Goal: Task Accomplishment & Management: Complete application form

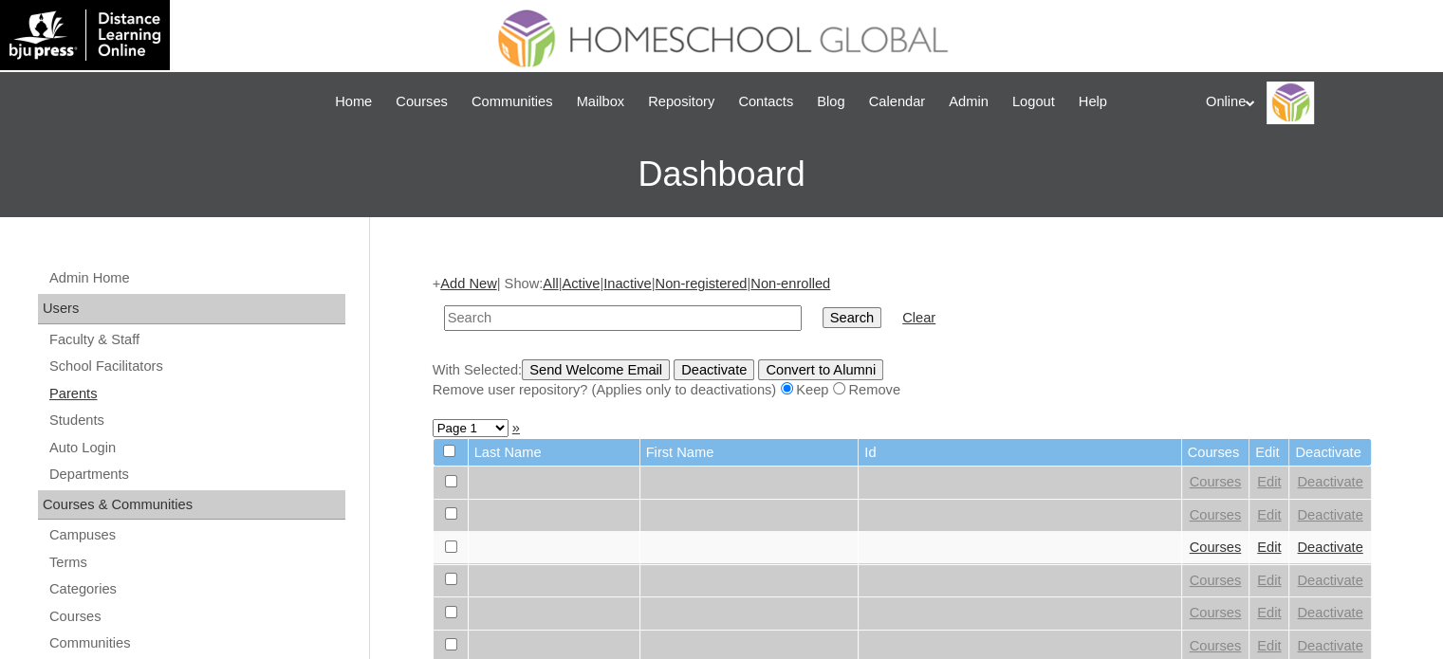
click at [124, 386] on link "Parents" at bounding box center [196, 394] width 298 height 24
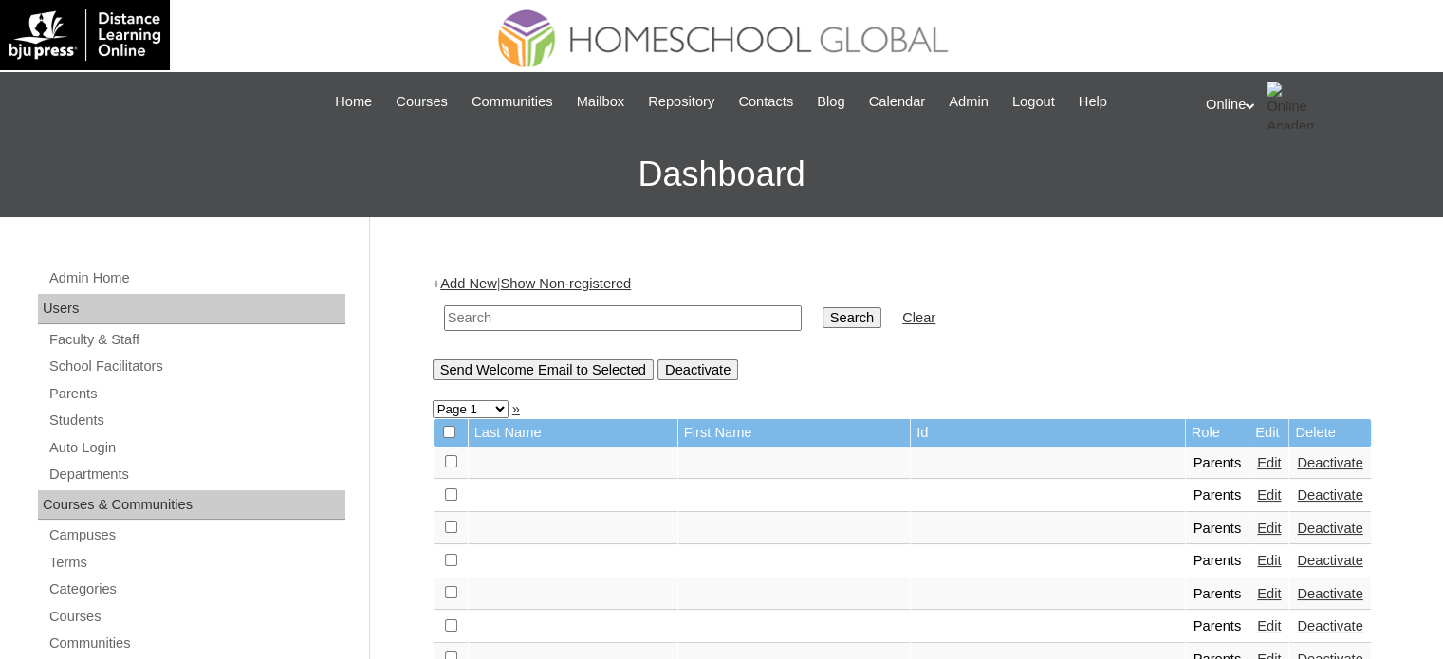
click at [465, 320] on input "text" at bounding box center [623, 318] width 358 height 26
type input "leonor"
click at [822, 307] on input "Search" at bounding box center [851, 317] width 59 height 21
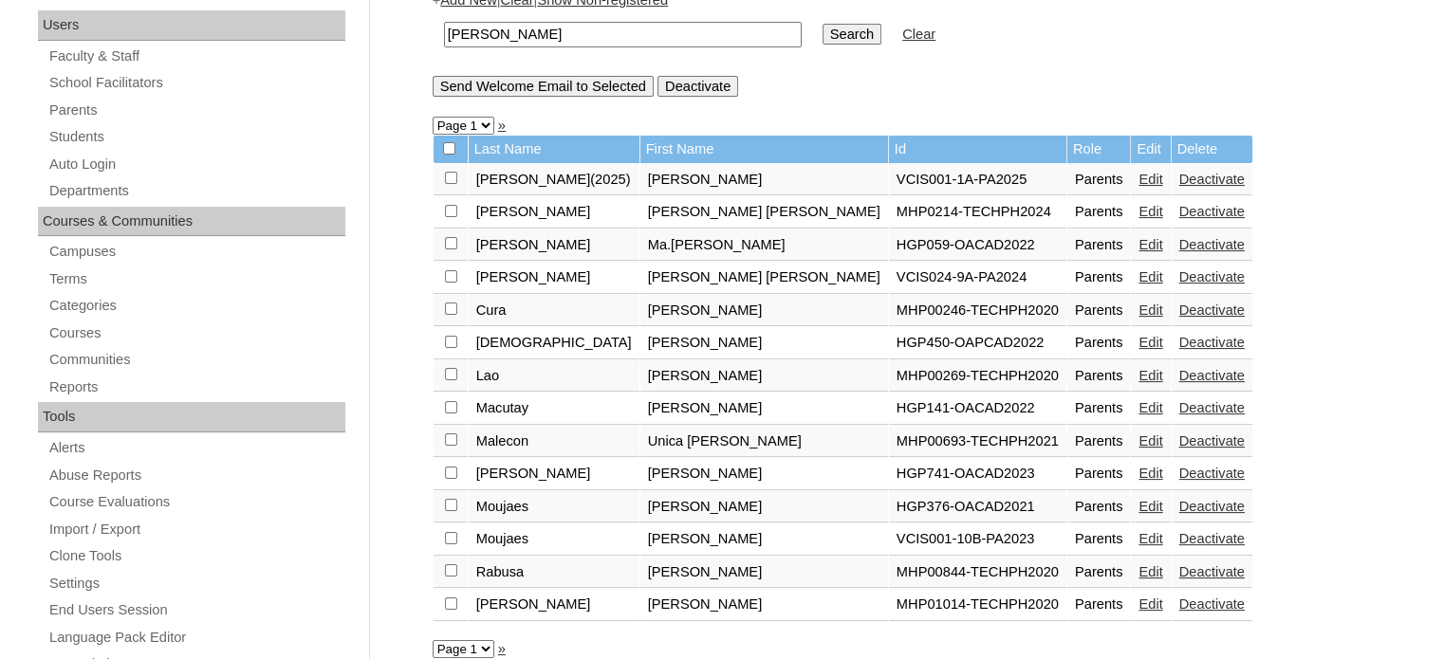
scroll to position [285, 0]
click at [578, 33] on input "[PERSON_NAME]" at bounding box center [623, 34] width 358 height 26
click at [577, 30] on input "[PERSON_NAME]" at bounding box center [623, 34] width 358 height 26
type input "[PERSON_NAME] [PERSON_NAME]"
click at [822, 23] on input "Search" at bounding box center [851, 33] width 59 height 21
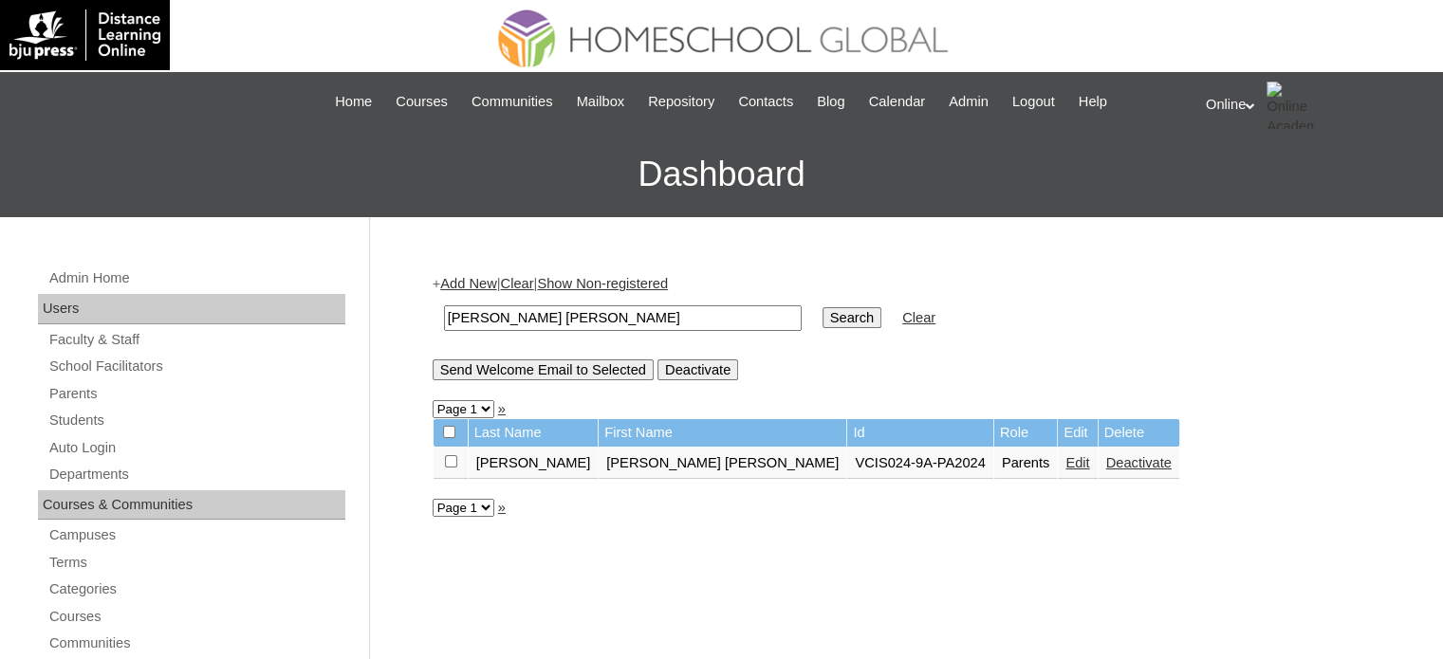
click at [1065, 462] on link "Edit" at bounding box center [1077, 462] width 24 height 15
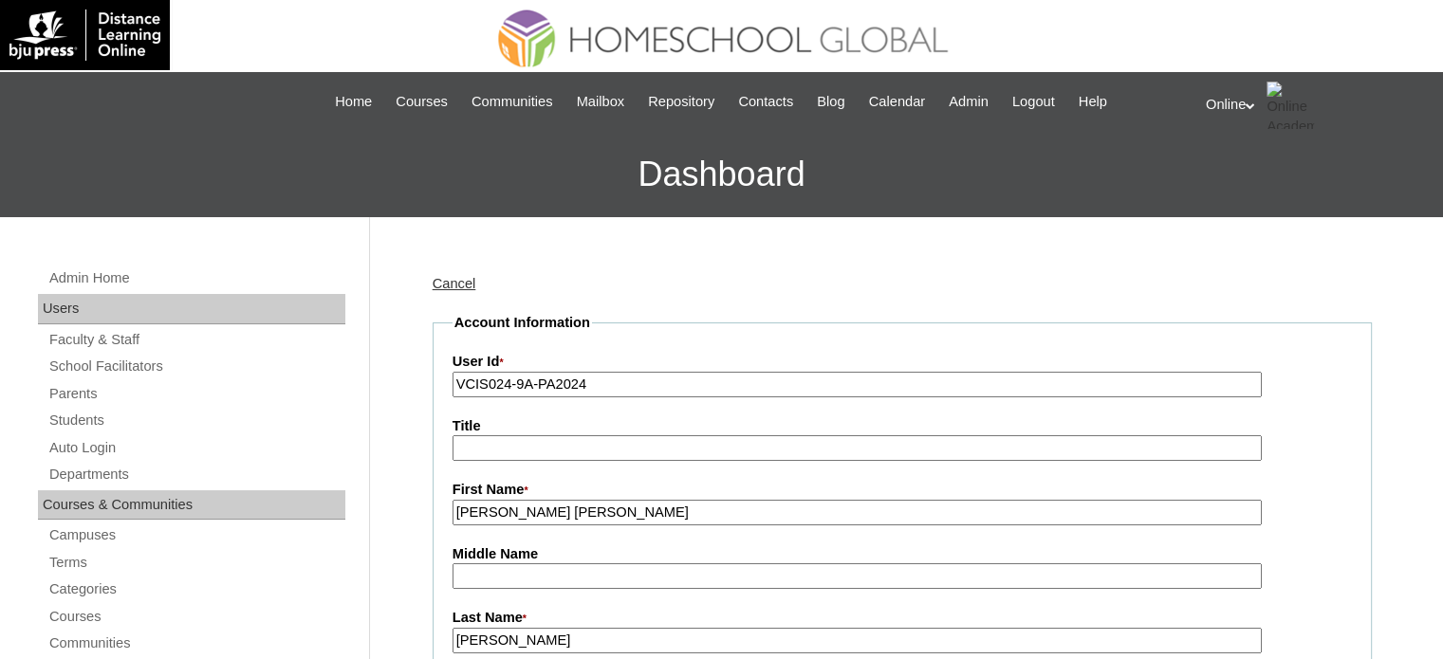
click at [644, 373] on input "VCIS024-9A-PA2024" at bounding box center [856, 385] width 809 height 26
paste input "HGP0157-OACAD2025"
type input "HGP0157-OACAD2025"
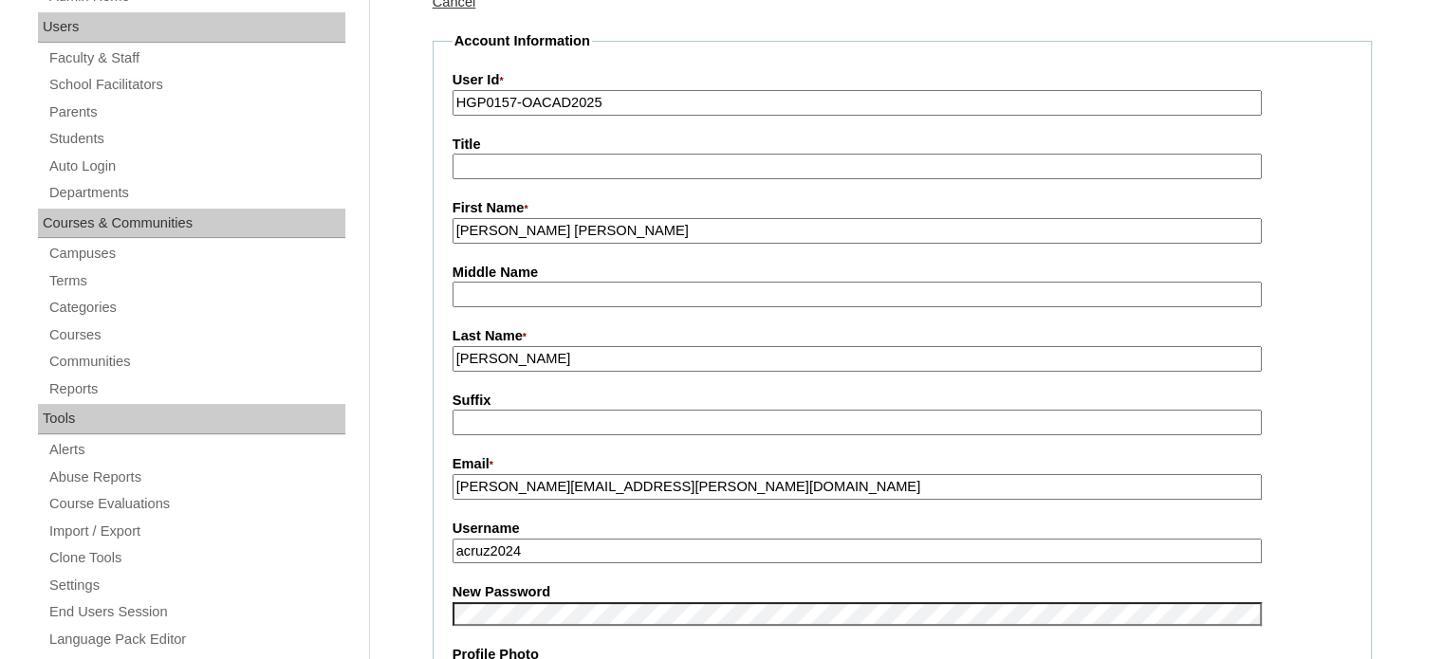
scroll to position [285, 0]
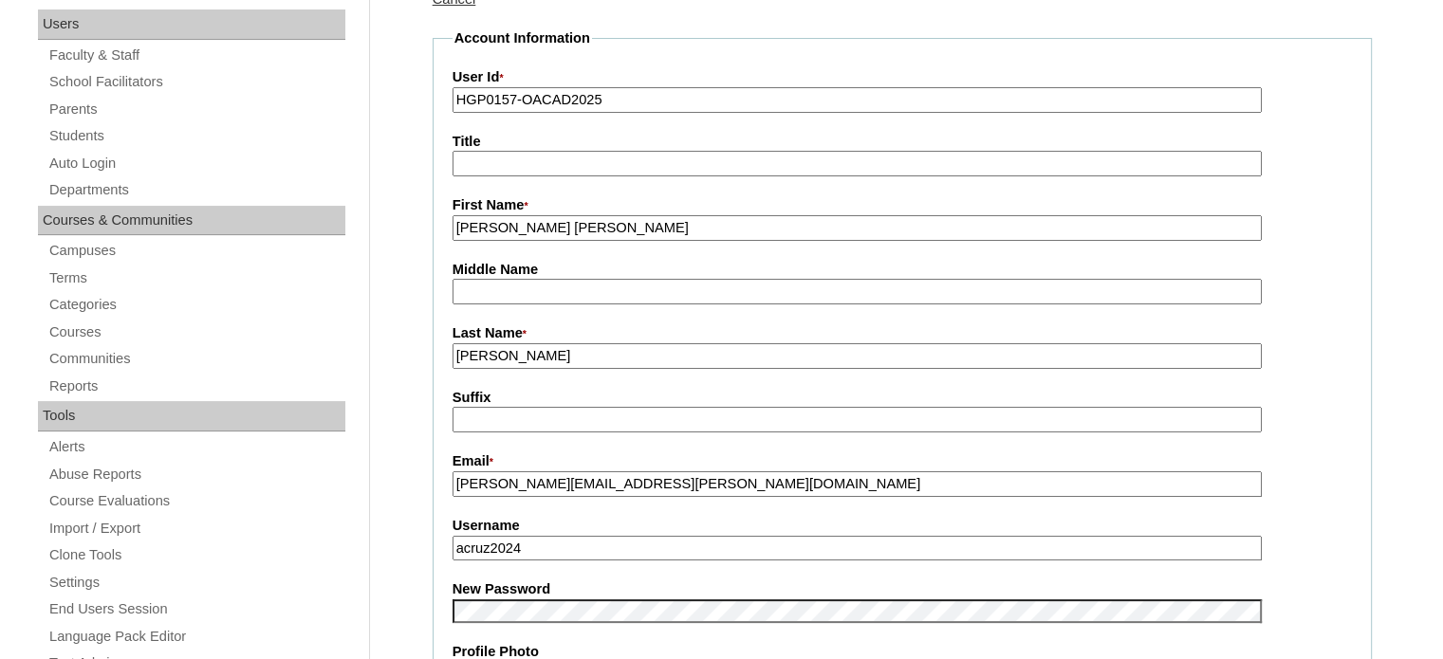
click at [627, 481] on input "annelle.c.leonor@gmail.com" at bounding box center [856, 484] width 809 height 26
click at [577, 551] on input "acruz2024" at bounding box center [856, 549] width 809 height 26
paste input "leonor2025"
type input "aleonor2025"
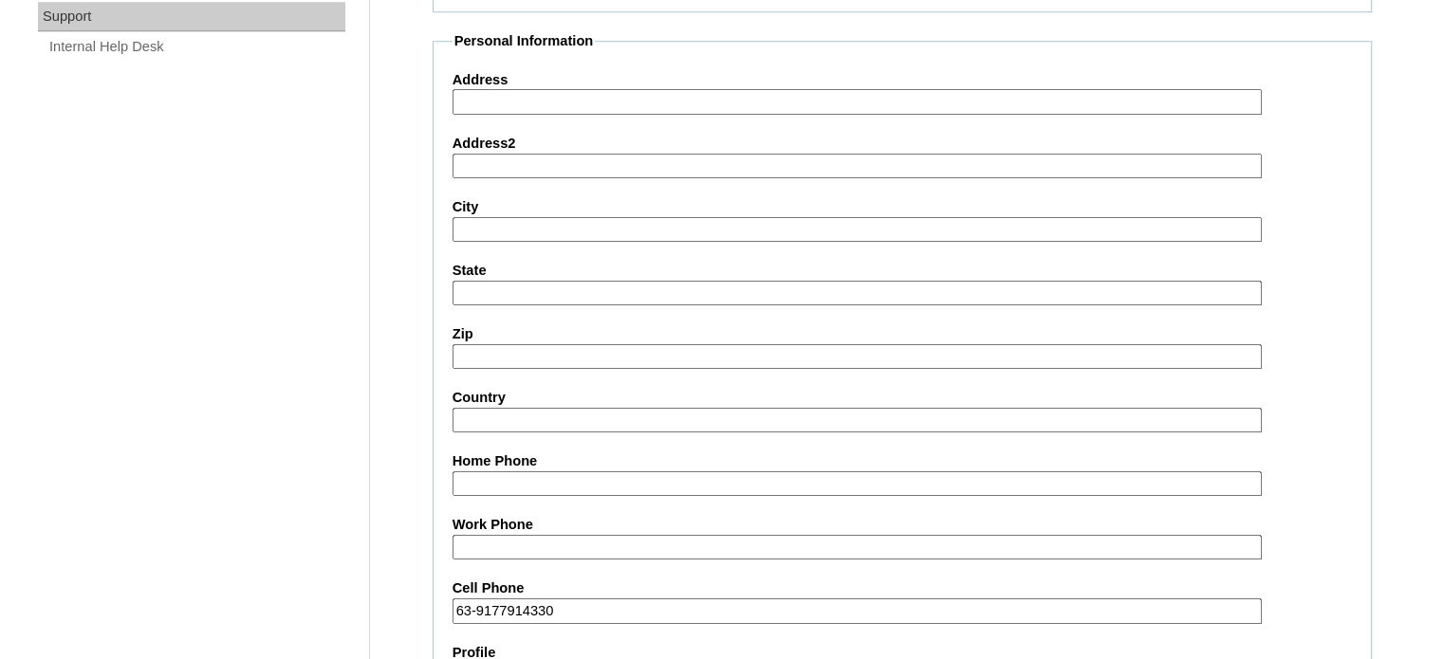
scroll to position [1814, 0]
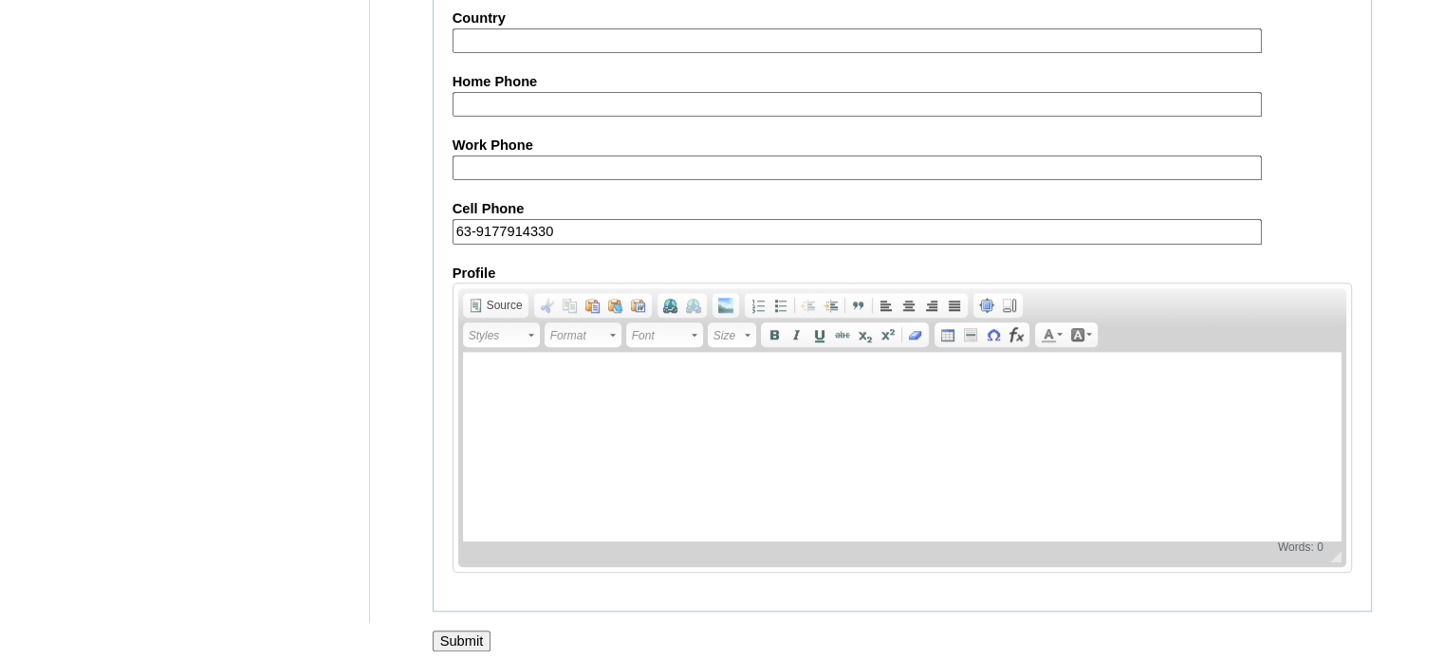
click at [453, 631] on input "Submit" at bounding box center [462, 641] width 59 height 21
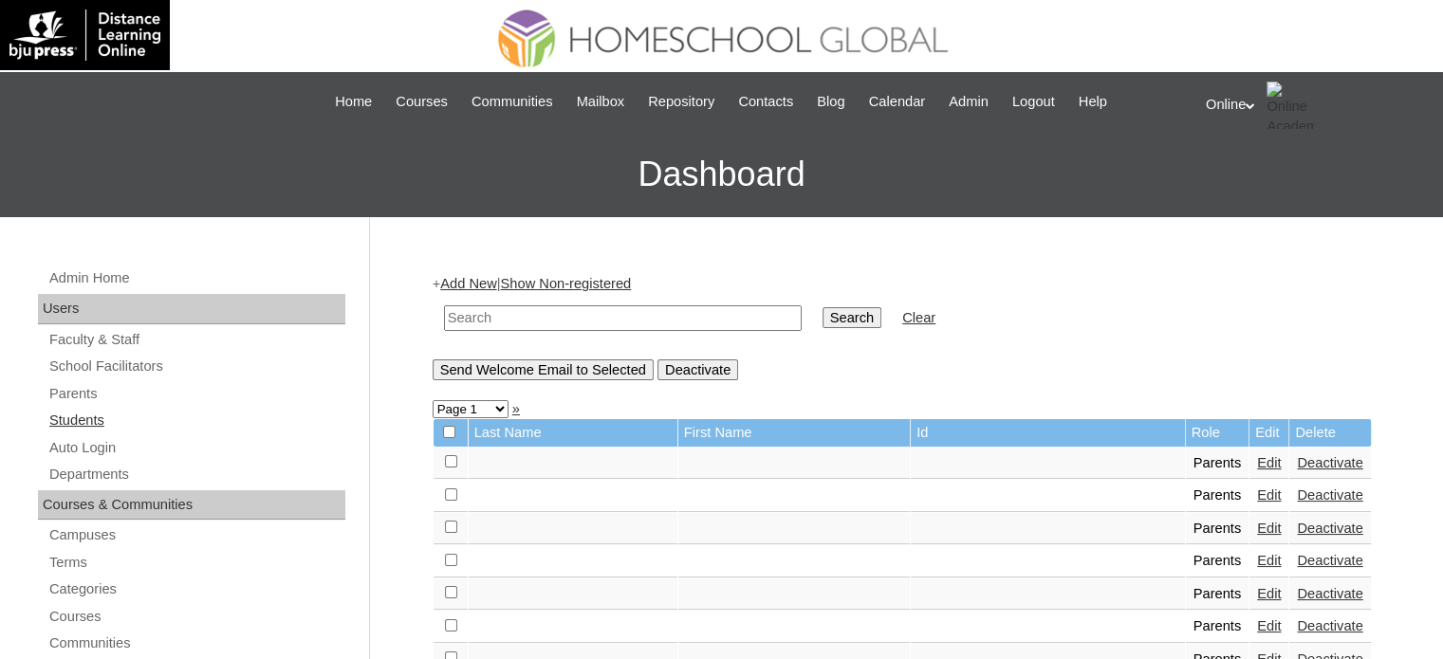
click at [172, 414] on link "Students" at bounding box center [196, 421] width 298 height 24
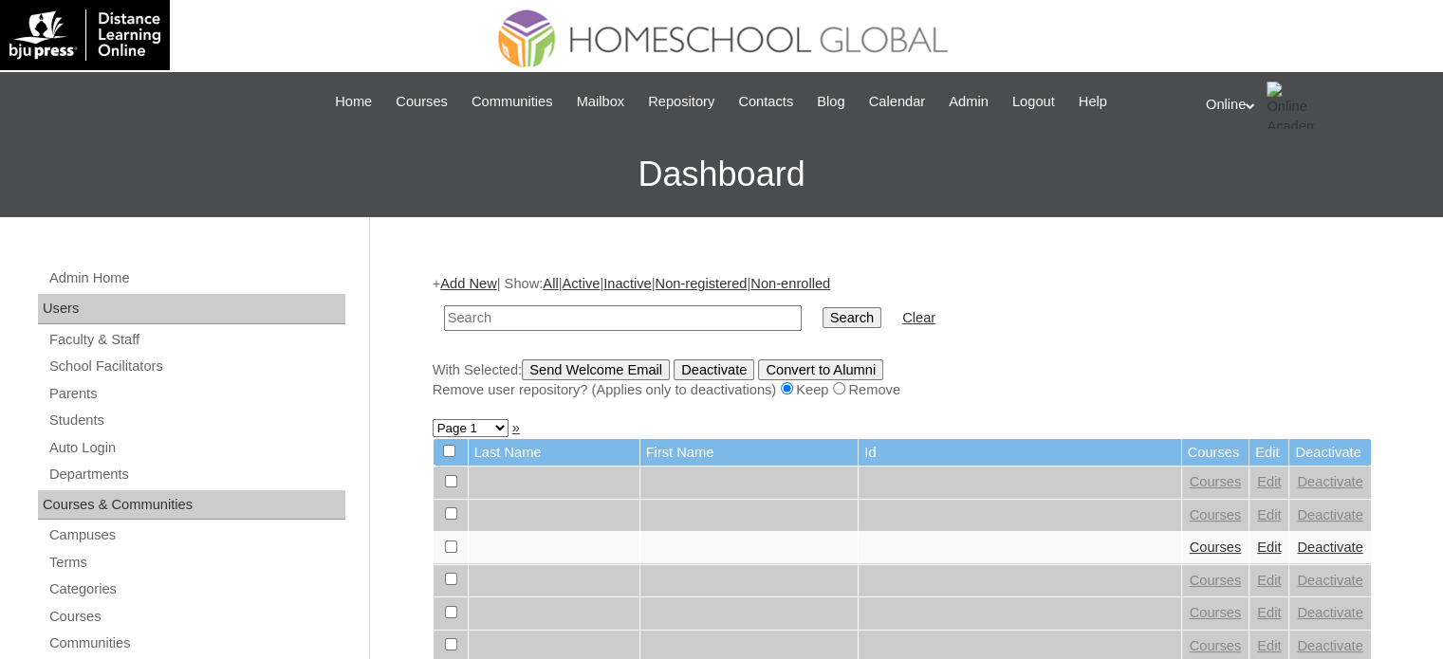
click at [601, 318] on input "text" at bounding box center [623, 318] width 358 height 26
type input "julio alfonso"
click at [822, 307] on input "Search" at bounding box center [851, 317] width 59 height 21
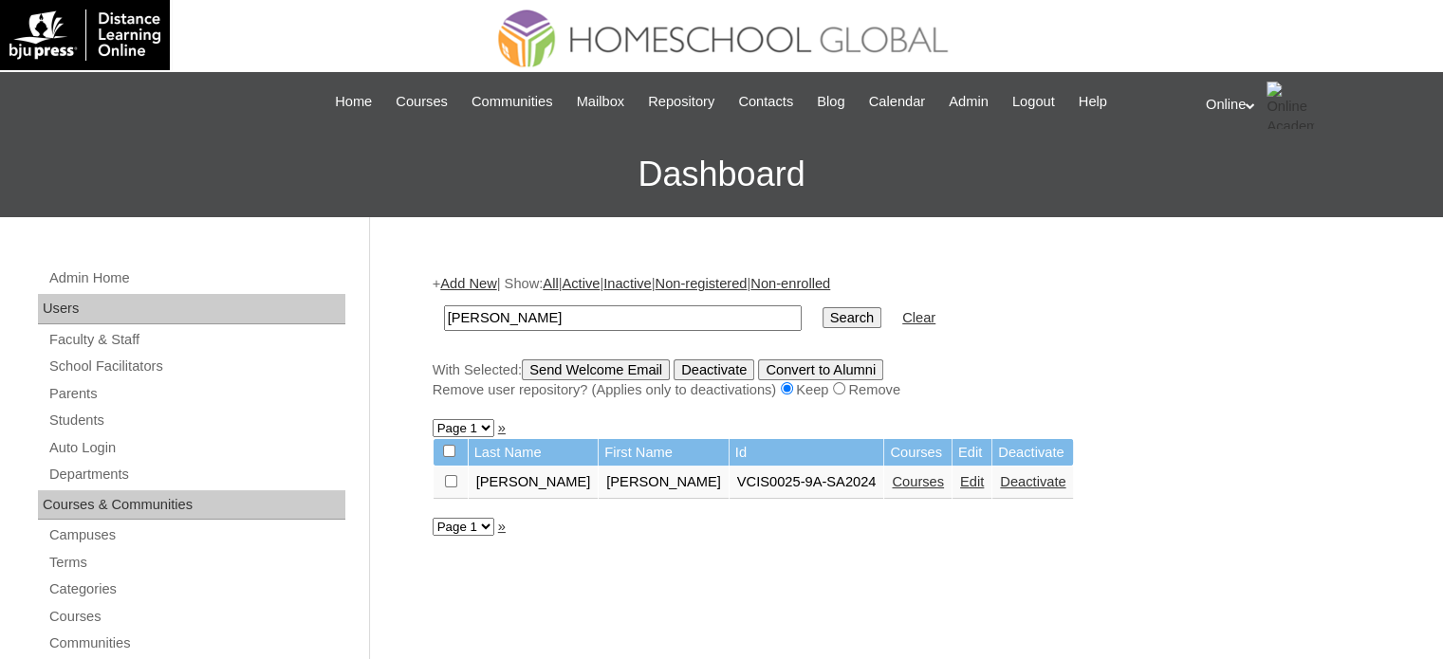
drag, startPoint x: 942, startPoint y: 481, endPoint x: 806, endPoint y: 60, distance: 442.4
click at [1000, 480] on link "Deactivate" at bounding box center [1032, 481] width 65 height 15
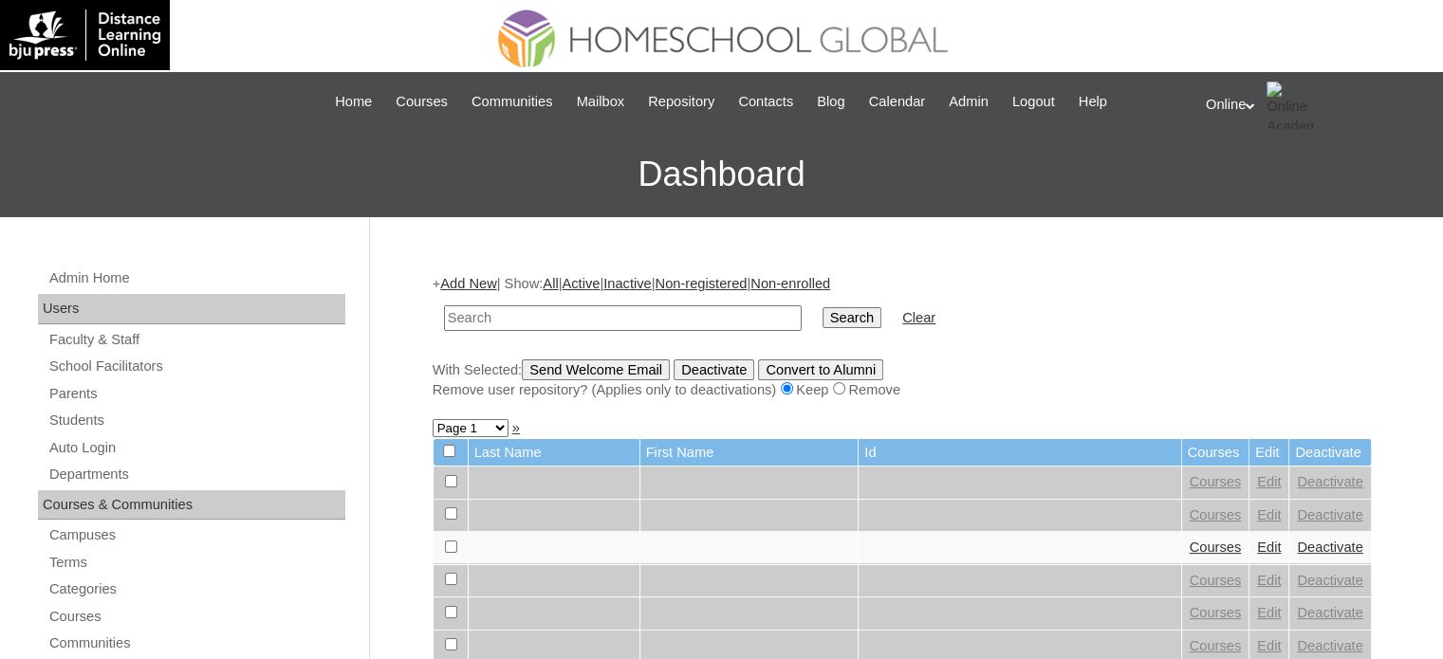
click at [482, 285] on link "Add New" at bounding box center [468, 283] width 56 height 15
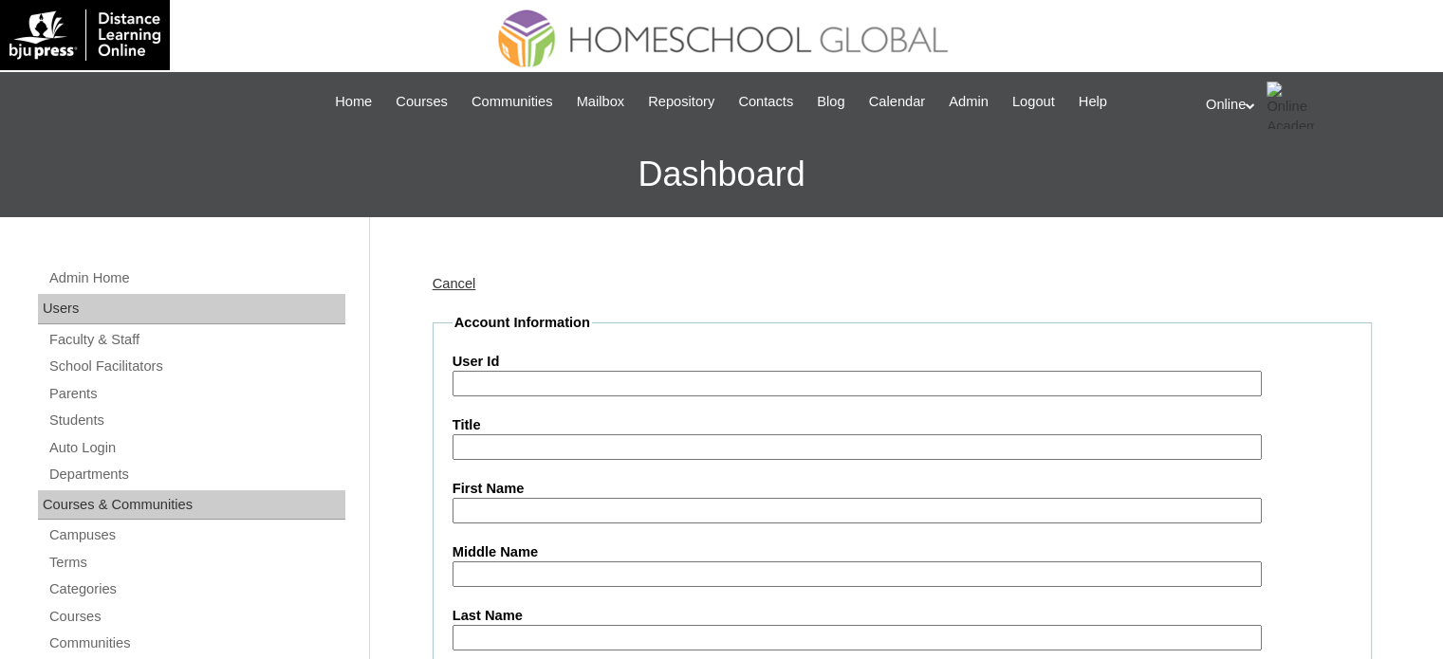
click at [483, 378] on input "User Id" at bounding box center [856, 384] width 809 height 26
paste input "HG192OACAD2025"
type input "HG192OACAD2025"
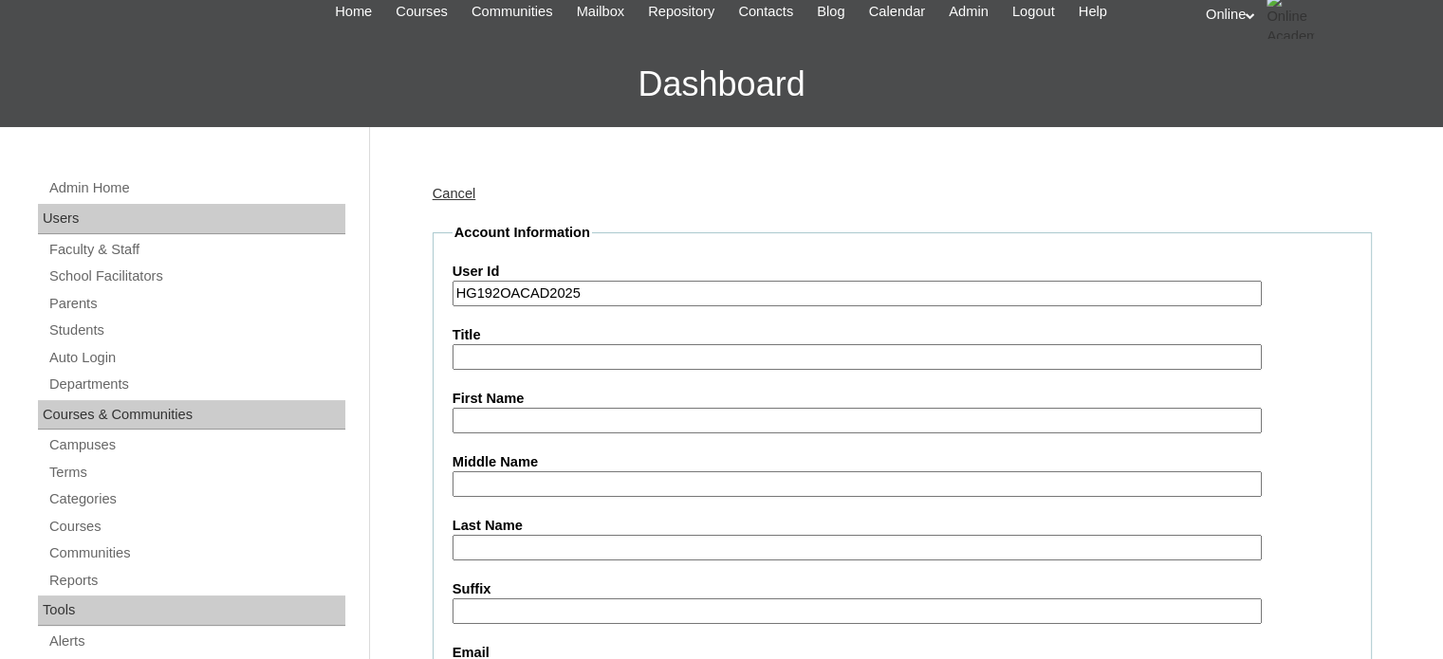
scroll to position [95, 0]
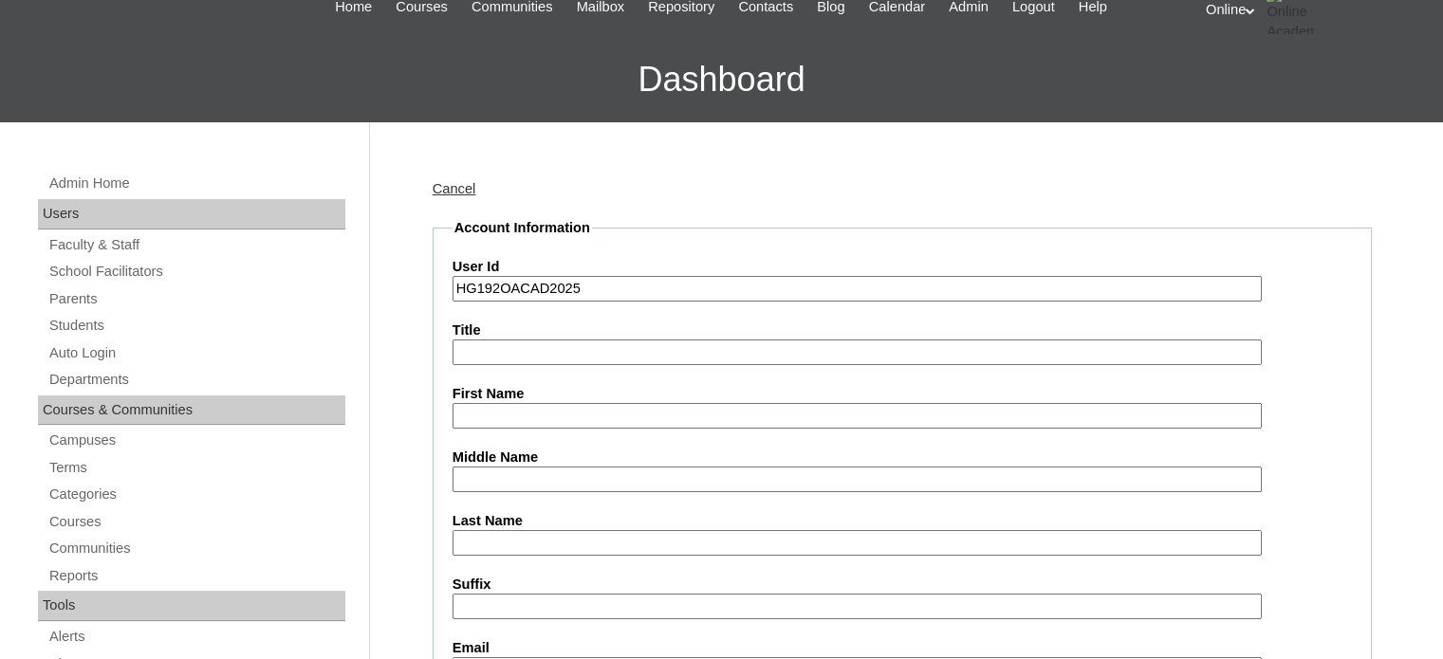
click at [569, 412] on input "First Name" at bounding box center [856, 416] width 809 height 26
paste input "[PERSON_NAME] [PERSON_NAME] _240004112"
click at [670, 414] on input "[PERSON_NAME] [PERSON_NAME] _240004112" at bounding box center [856, 416] width 809 height 26
click at [599, 409] on input "Julio Alfonso Cruz Leonor" at bounding box center [856, 416] width 809 height 26
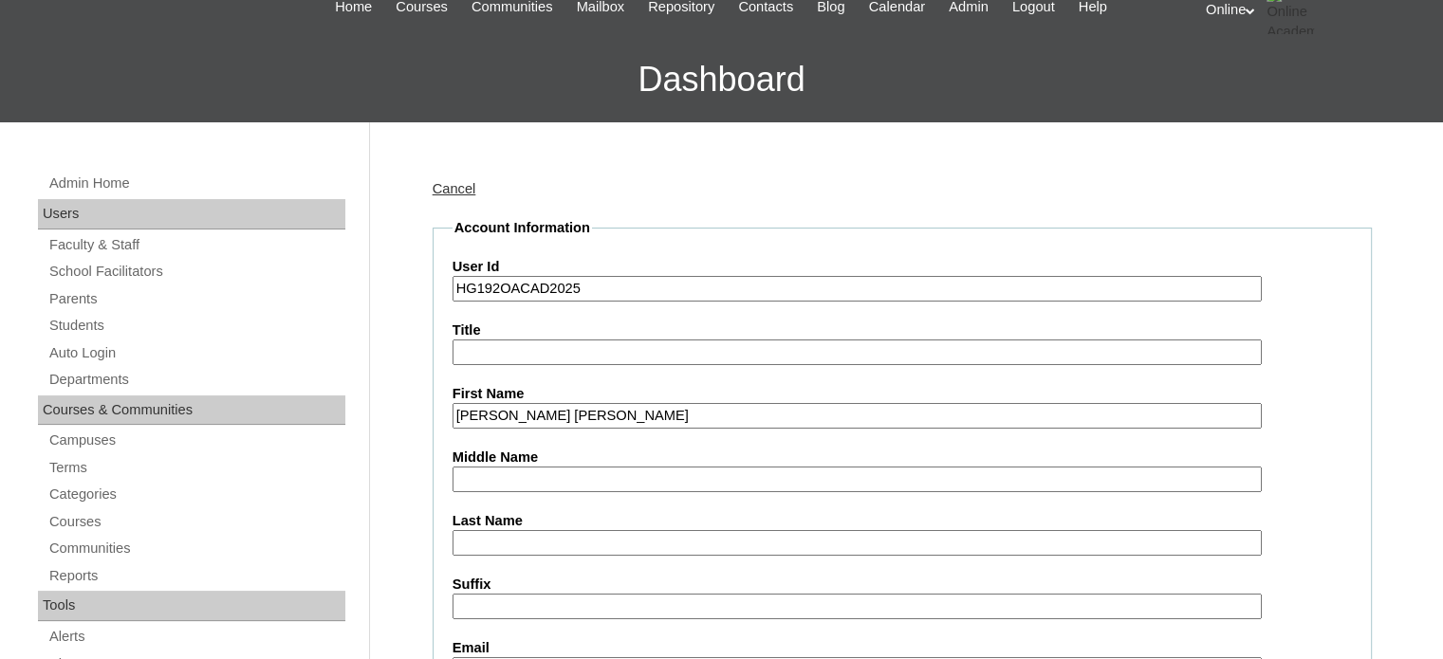
click at [599, 409] on input "Julio Alfonso Cruz Leonor" at bounding box center [856, 416] width 809 height 26
type input "Julio Alfonso Cruz"
click at [525, 542] on input "Last Name" at bounding box center [856, 543] width 809 height 26
paste input "Leonor"
type input "Leonor"
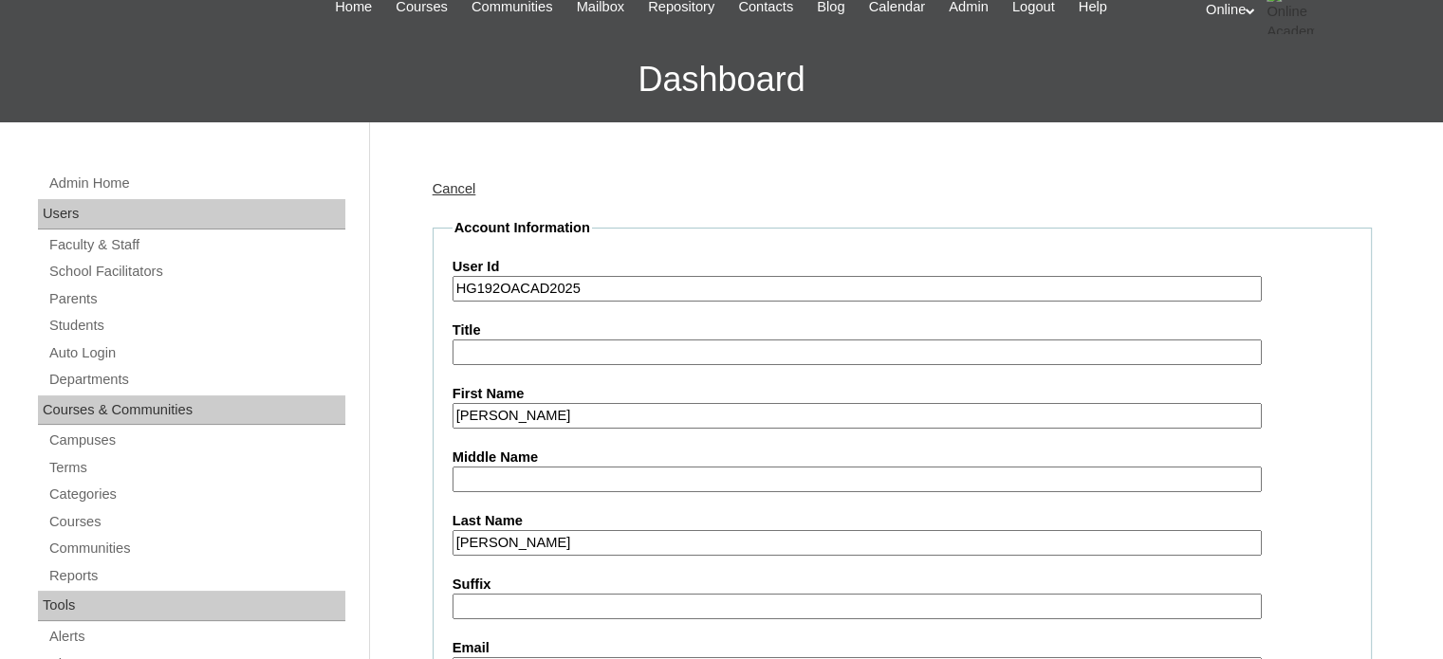
click at [534, 407] on input "Julio Alfonso Cruz" at bounding box center [856, 416] width 809 height 26
click at [547, 404] on input "Julio Alfonso Cruz" at bounding box center [856, 416] width 809 height 26
type input "Julio Alfonso"
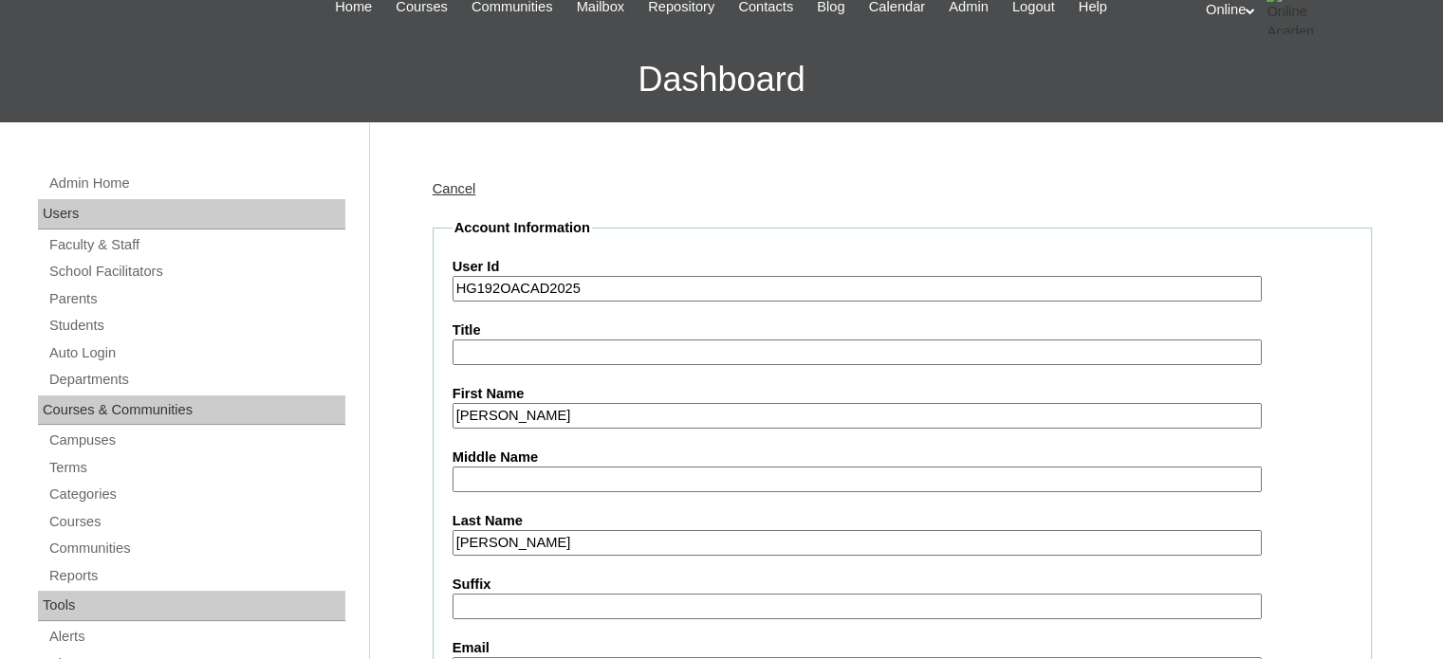
paste input "Cruz"
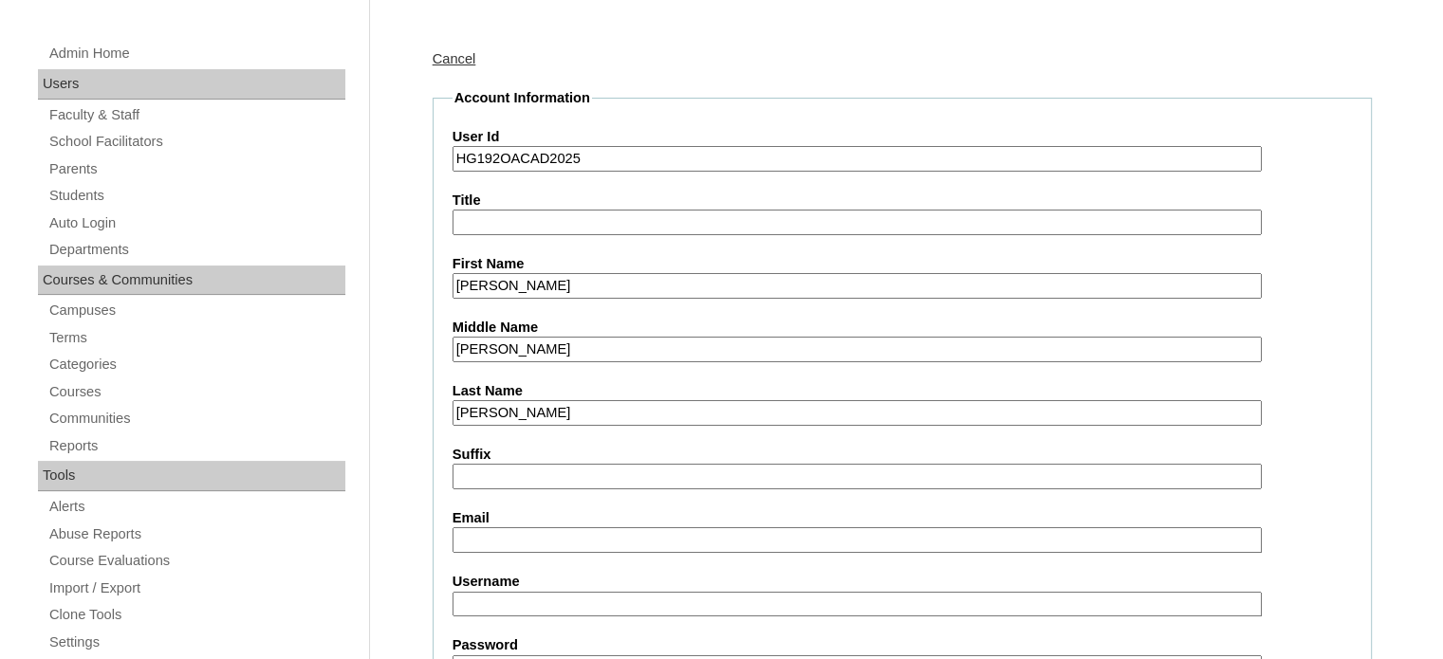
scroll to position [285, 0]
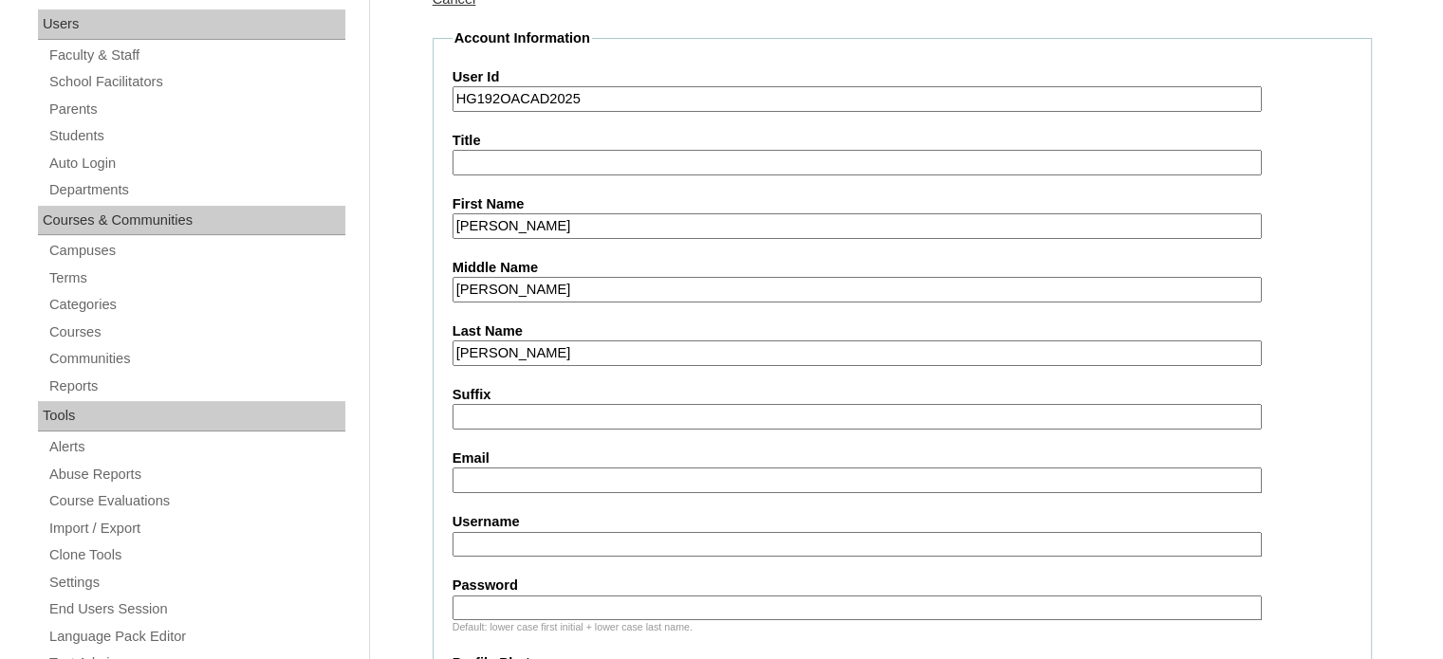
type input "Cruz"
click at [563, 473] on input "Email" at bounding box center [856, 481] width 809 height 26
paste input "johngleonor@xs.edu.ph"
type input "johngleonor@xs.edu.ph"
click at [585, 542] on input "Username" at bounding box center [856, 545] width 809 height 26
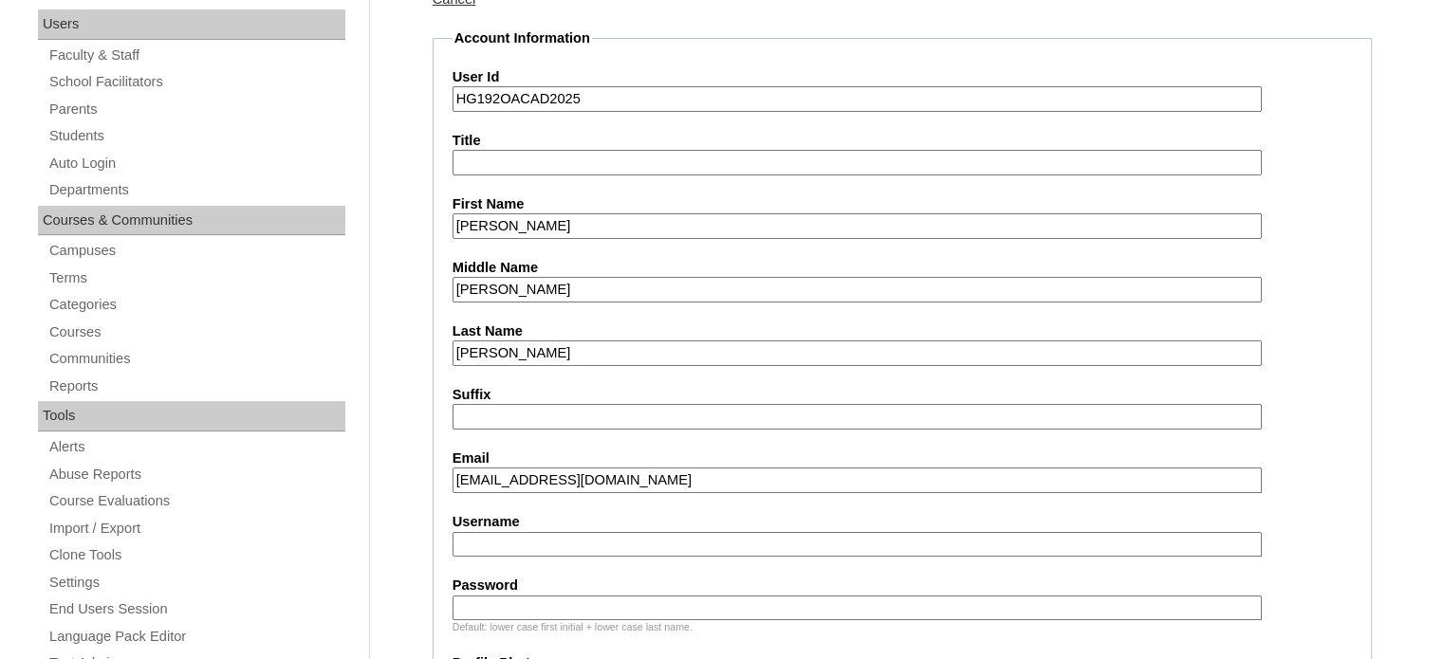
paste input "julio.leonor2025"
type input "julio.leonor2025"
click at [560, 600] on input "Password" at bounding box center [856, 609] width 809 height 26
paste input "jAfzr"
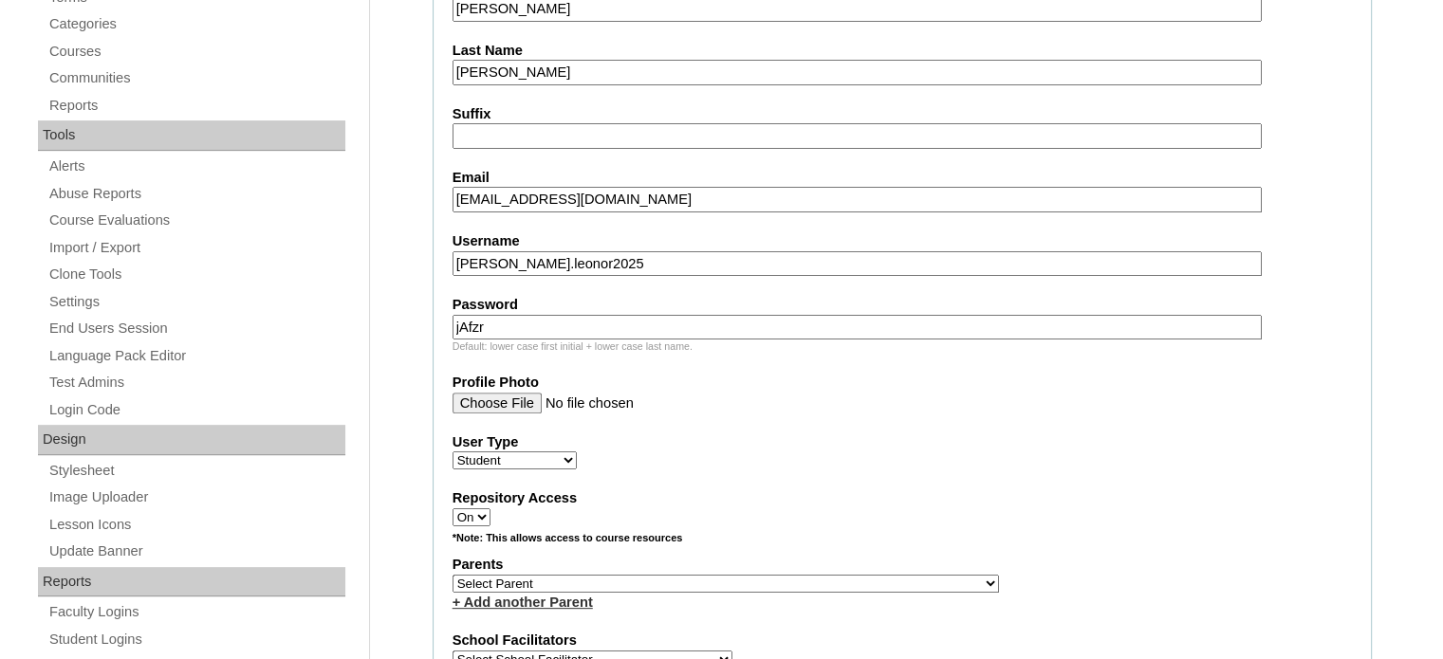
scroll to position [569, 0]
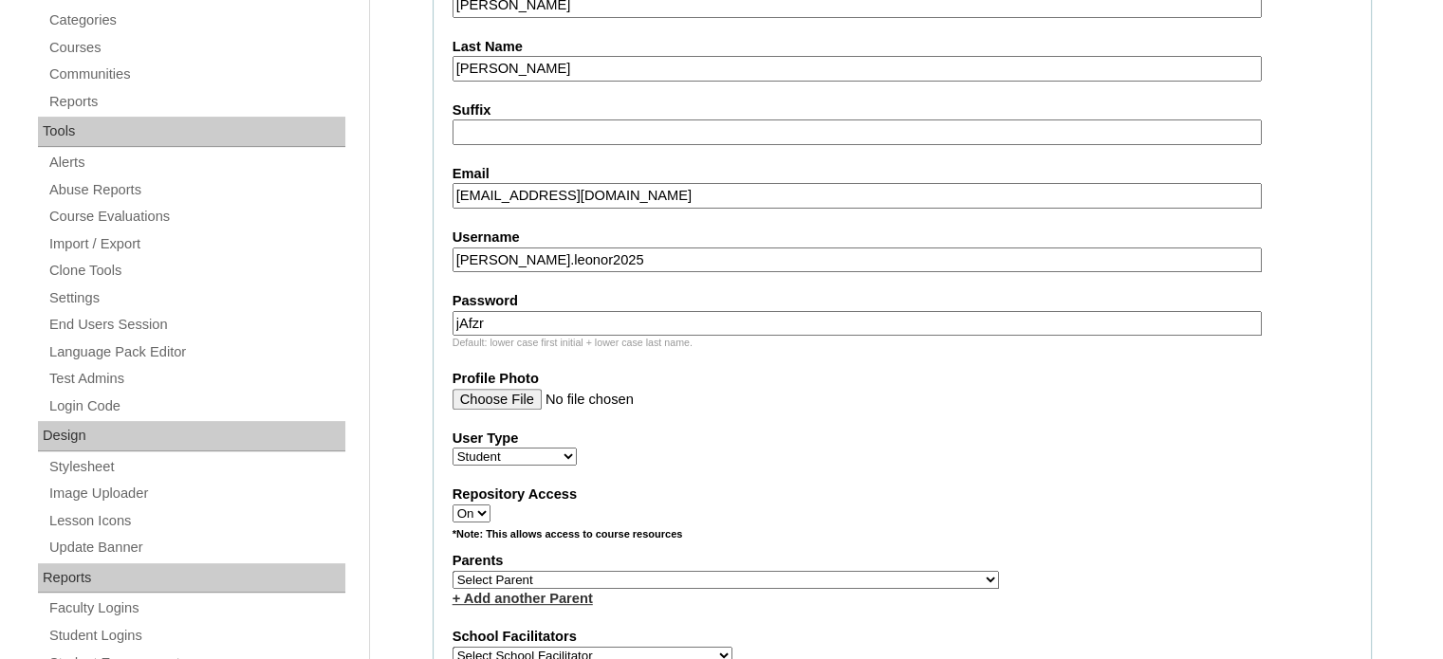
type input "jAfzr"
click at [574, 571] on select "Select Parent , , , , , , , , , , , , , , , , , , , , , , , , , , , , , , , , ,…" at bounding box center [725, 580] width 546 height 18
click at [772, 571] on select "Select Parent , , , , , , , , , , , , , , , , , , , , , , , , , , , , , , , , ,…" at bounding box center [725, 580] width 546 height 18
select select "40720"
click at [452, 571] on select "Select Parent , , , , , , , , , , , , , , , , , , , , , , , , , , , , , , , , ,…" at bounding box center [725, 580] width 546 height 18
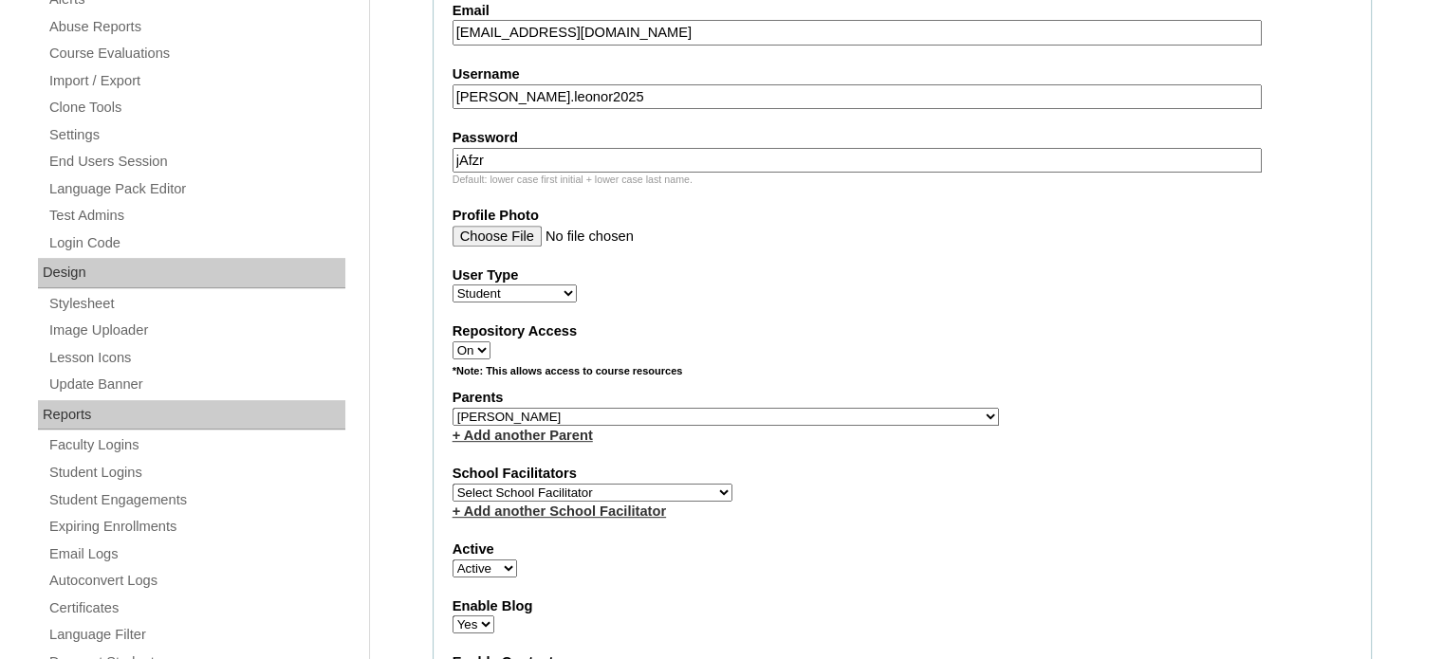
scroll to position [759, 0]
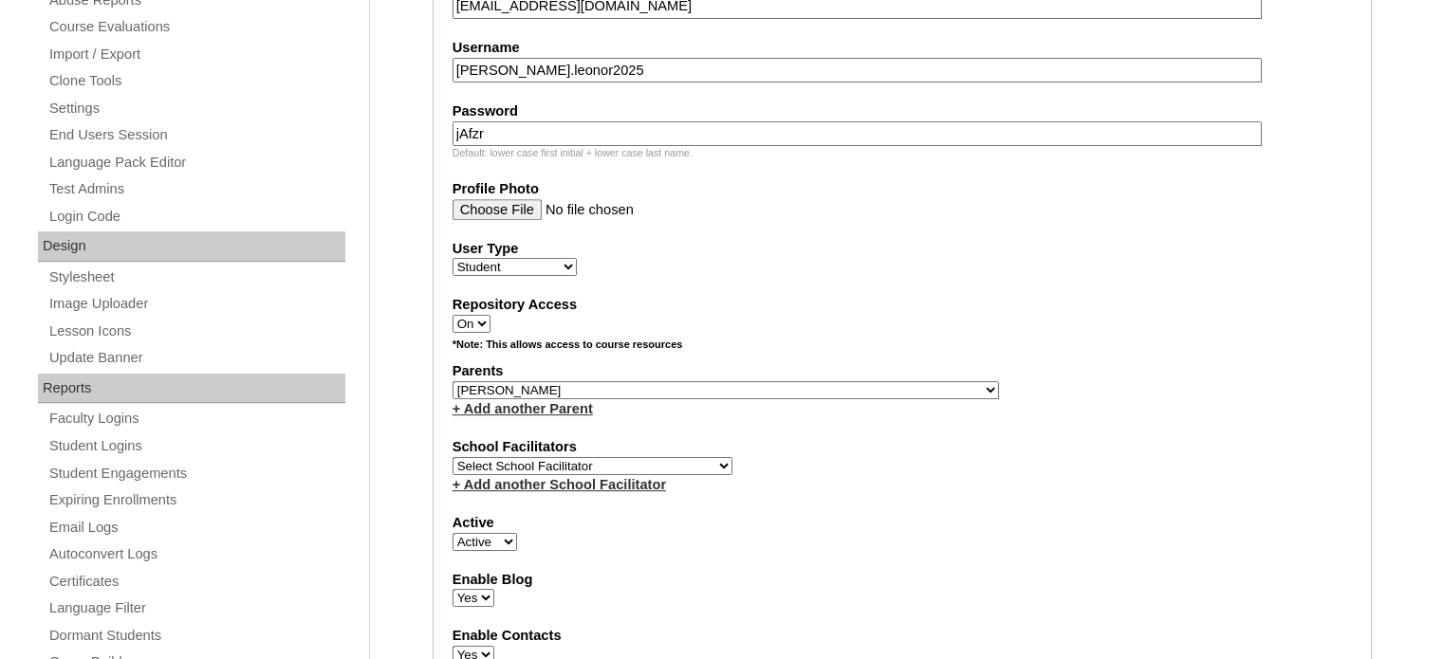
click at [645, 464] on select "Select School Facilitator Norman Añain Ruffa Abadijas Mary Abella Gloryfe Abion…" at bounding box center [592, 466] width 280 height 18
select select "29277"
click at [452, 457] on select "Select School Facilitator Norman Añain Ruffa Abadijas Mary Abella Gloryfe Abion…" at bounding box center [592, 466] width 280 height 18
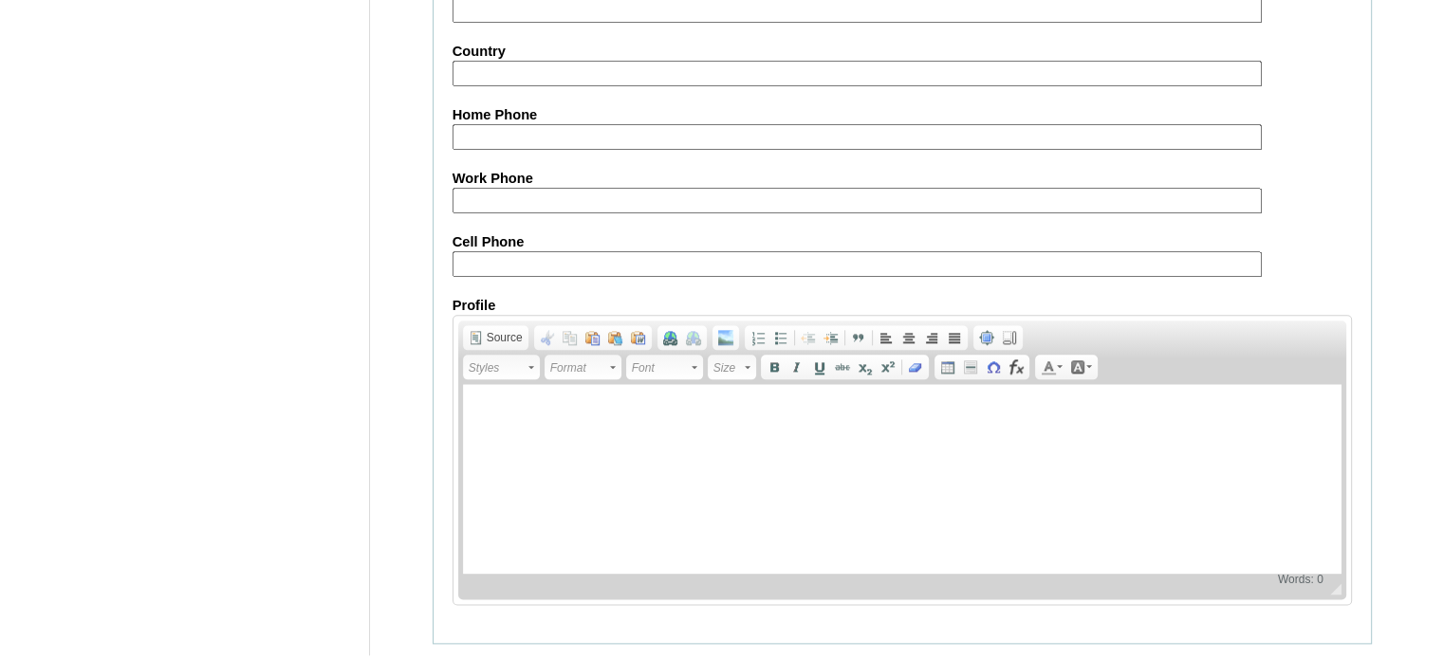
scroll to position [2207, 0]
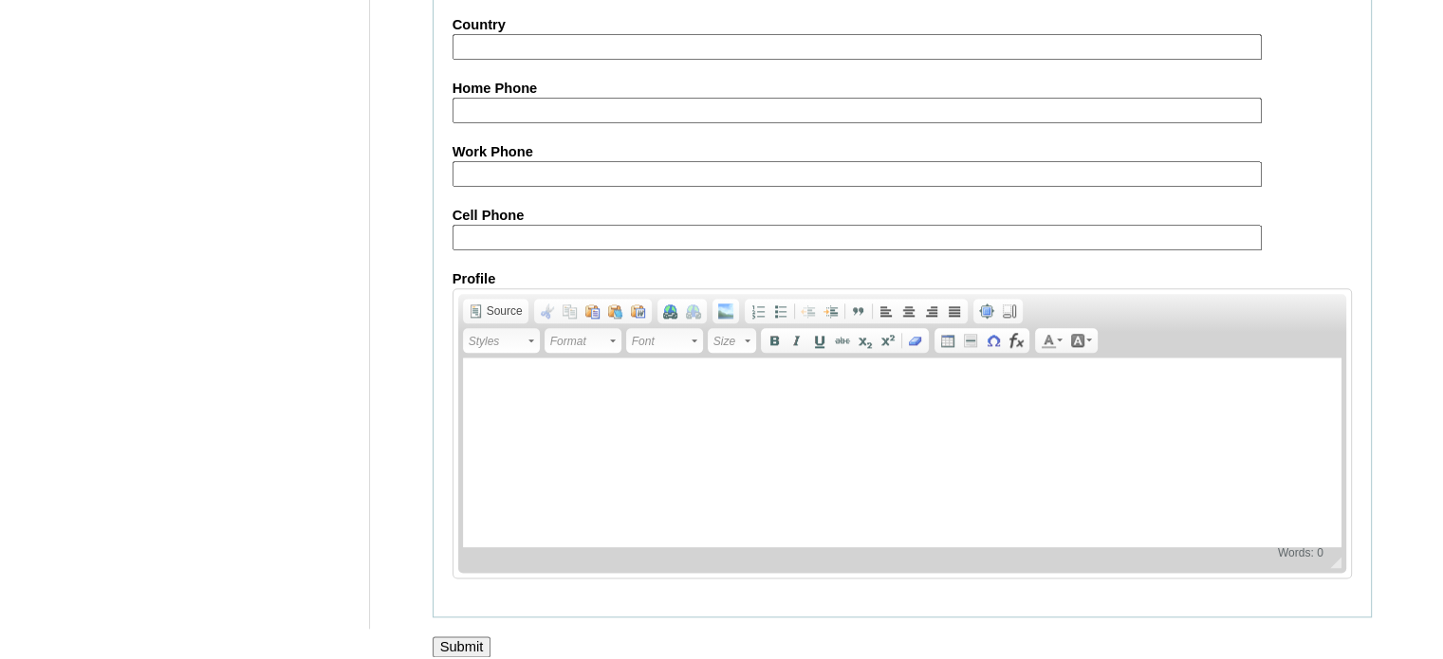
click at [464, 636] on input "Submit" at bounding box center [462, 646] width 59 height 21
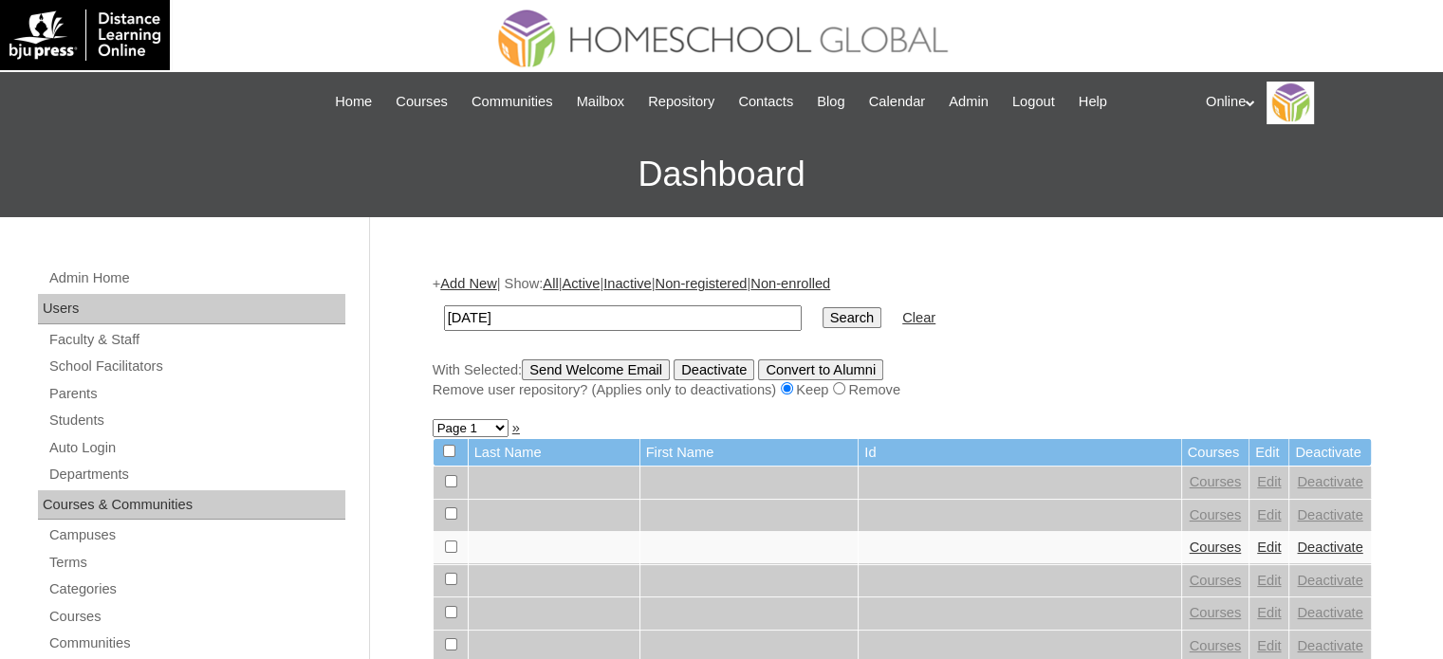
type input "[PERSON_NAME]"
click at [822, 307] on input "Search" at bounding box center [851, 317] width 59 height 21
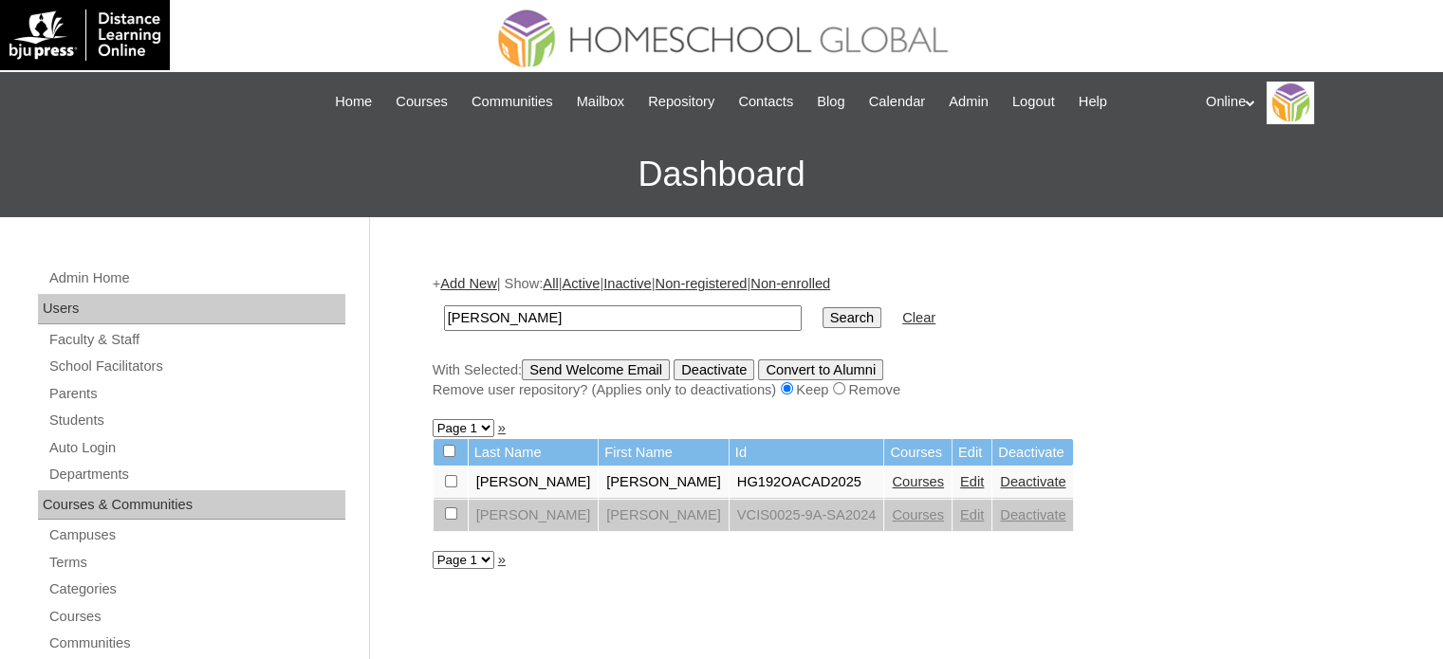
click at [892, 481] on link "Courses" at bounding box center [918, 481] width 52 height 15
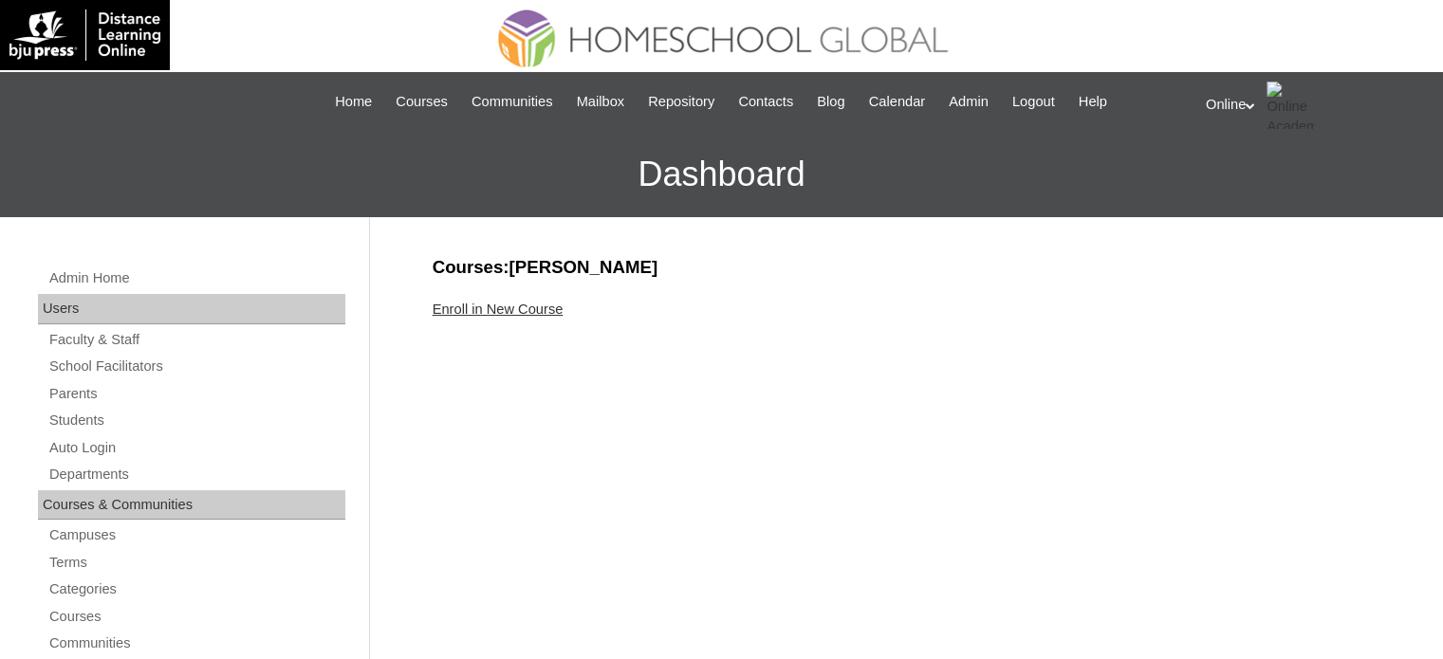
click at [523, 316] on div "Enroll in New Course" at bounding box center [902, 310] width 939 height 20
click at [525, 304] on link "Enroll in New Course" at bounding box center [498, 309] width 131 height 15
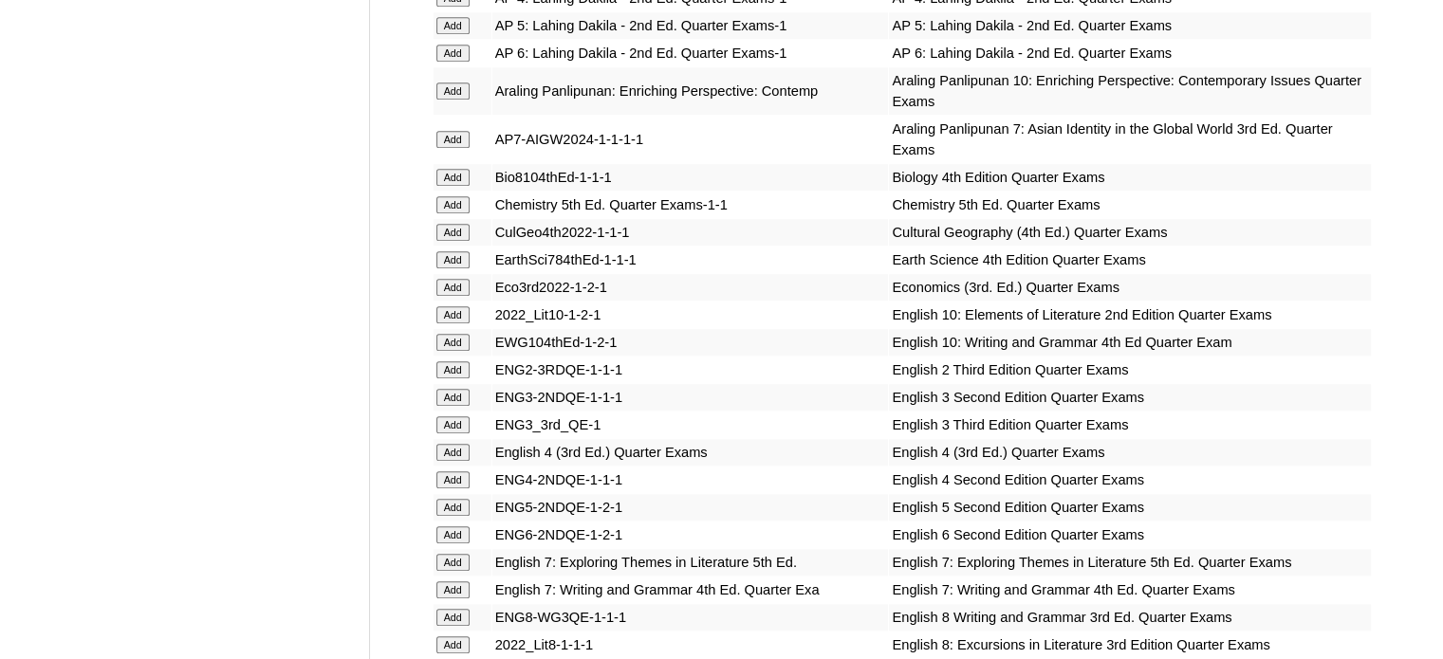
scroll to position [1802, 0]
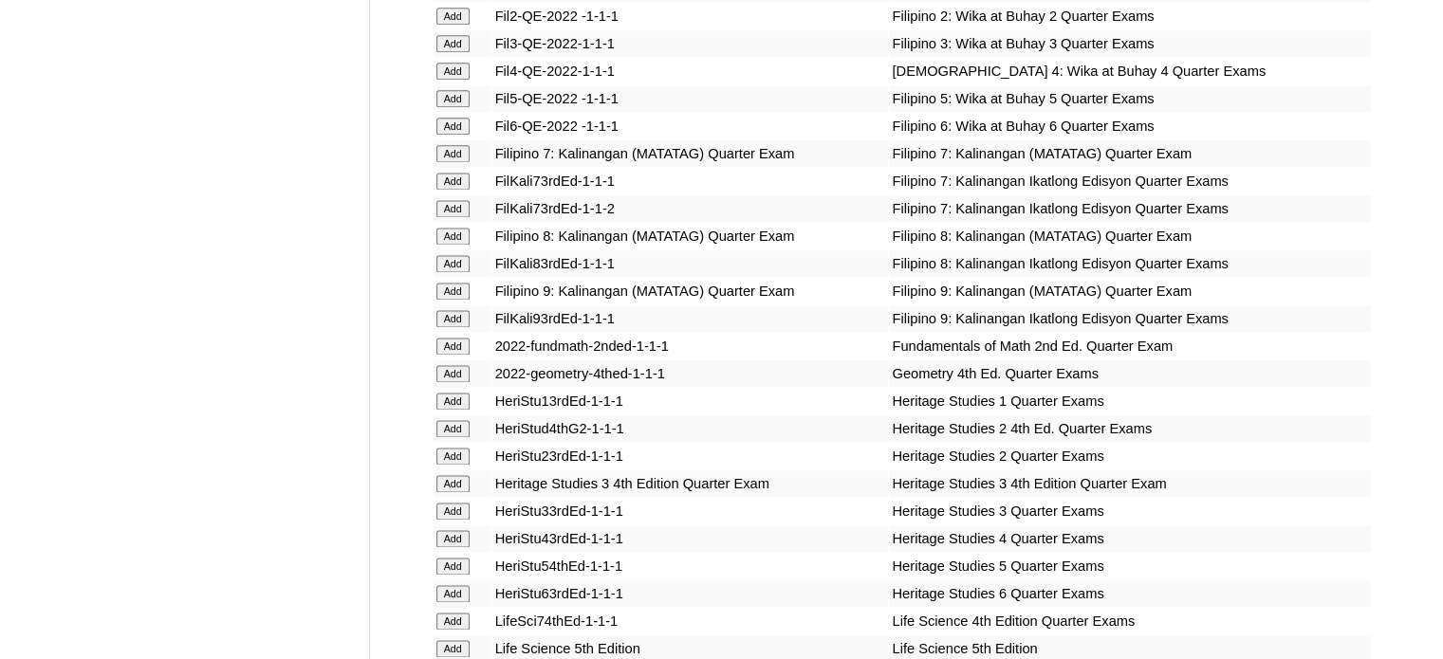
scroll to position [2561, 0]
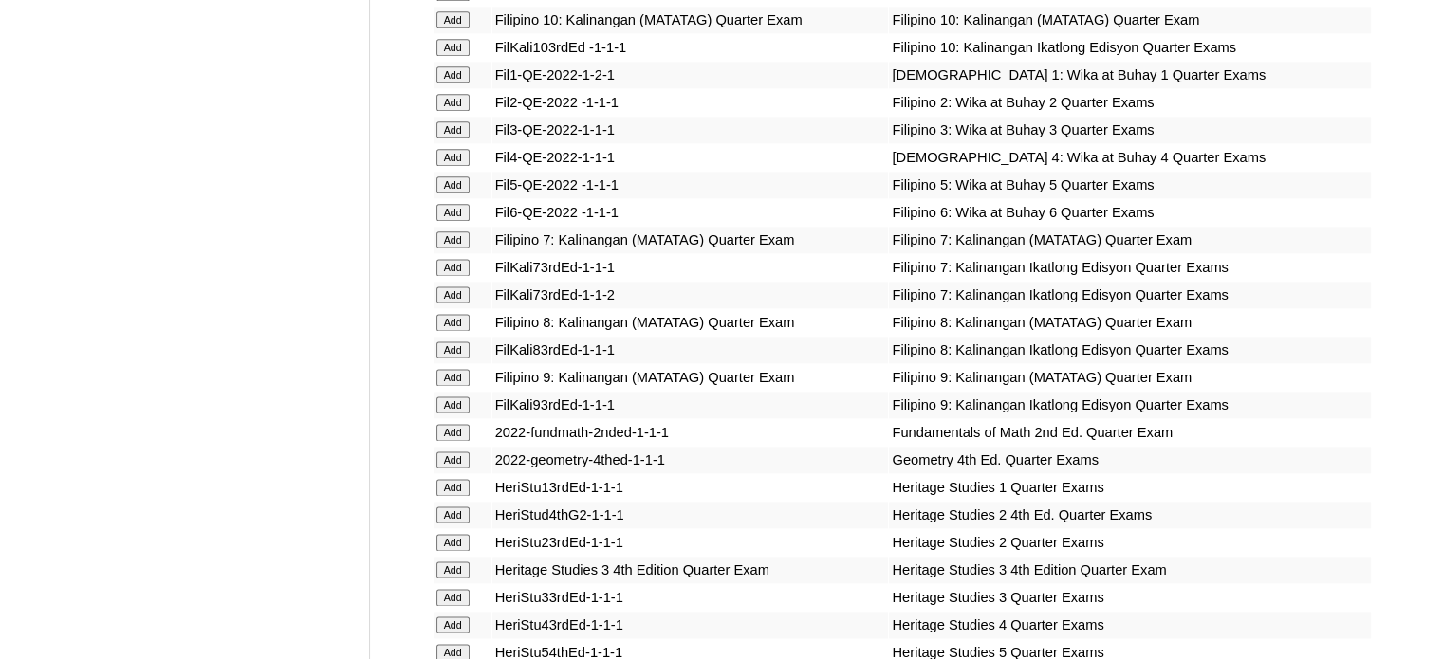
scroll to position [2466, 0]
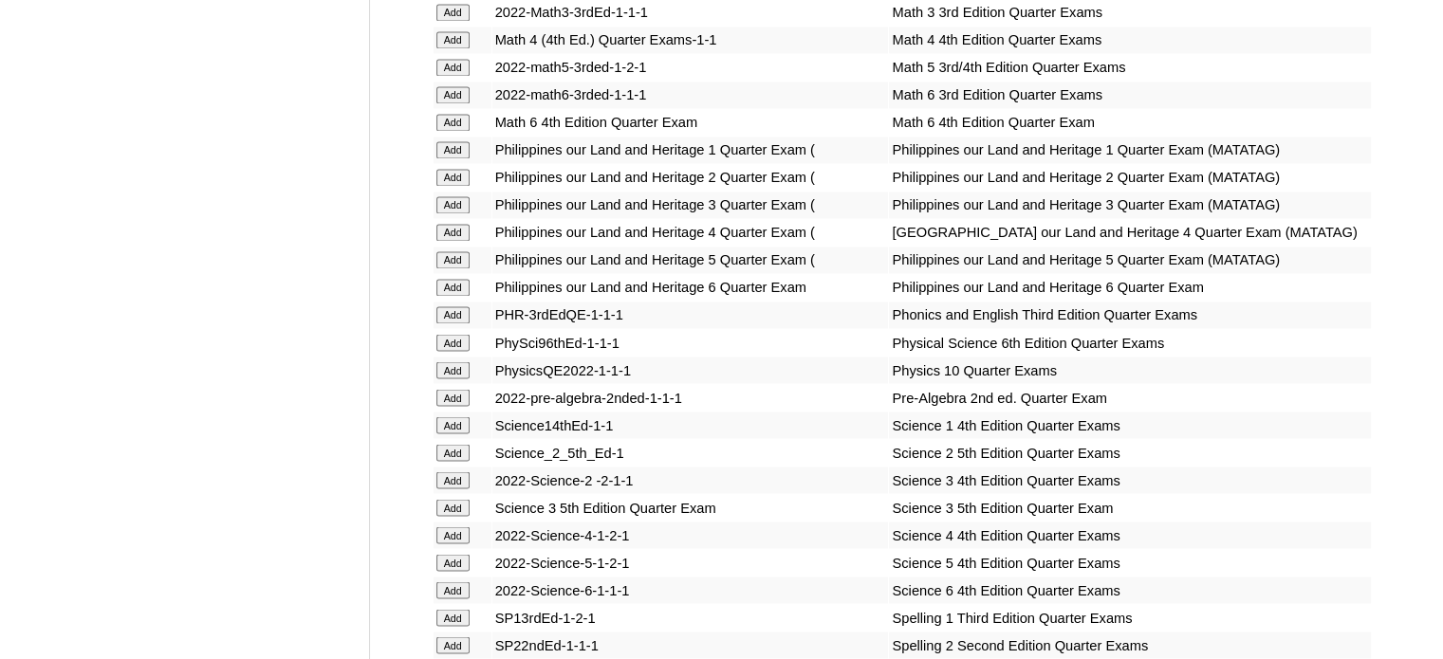
scroll to position [3320, 0]
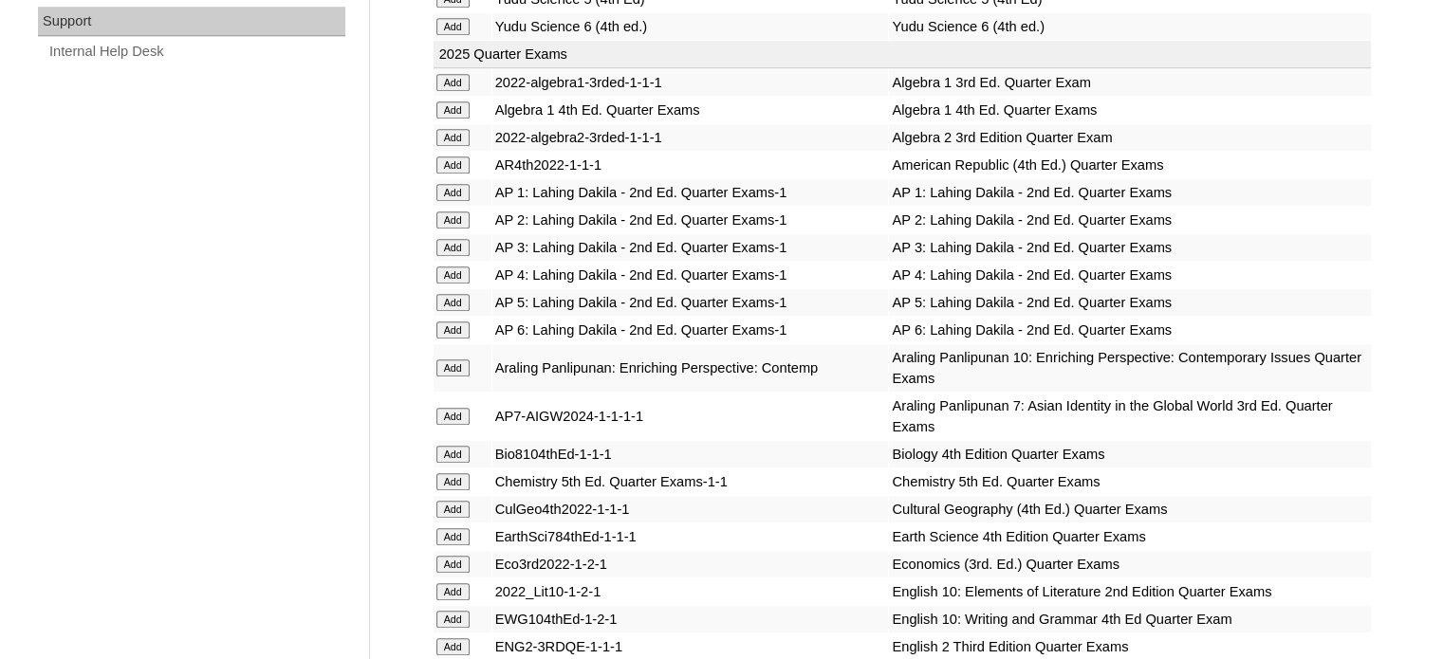
scroll to position [1423, 0]
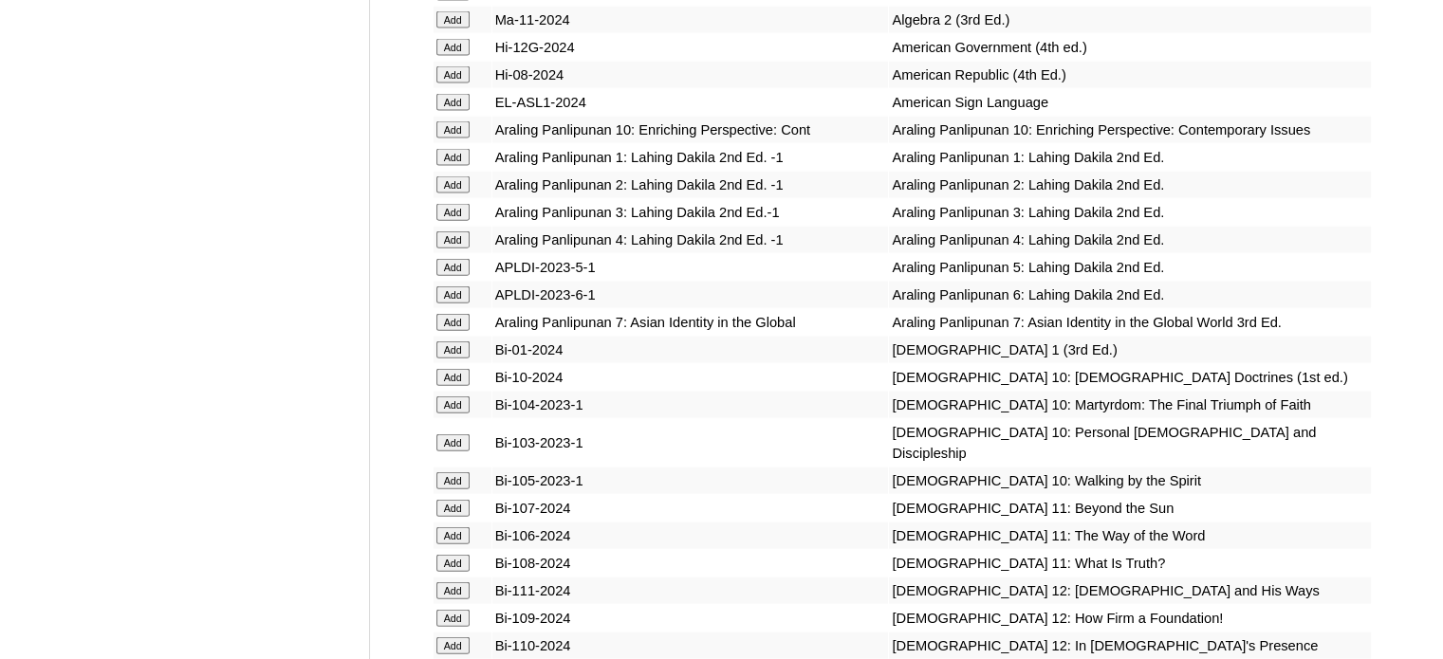
scroll to position [4363, 0]
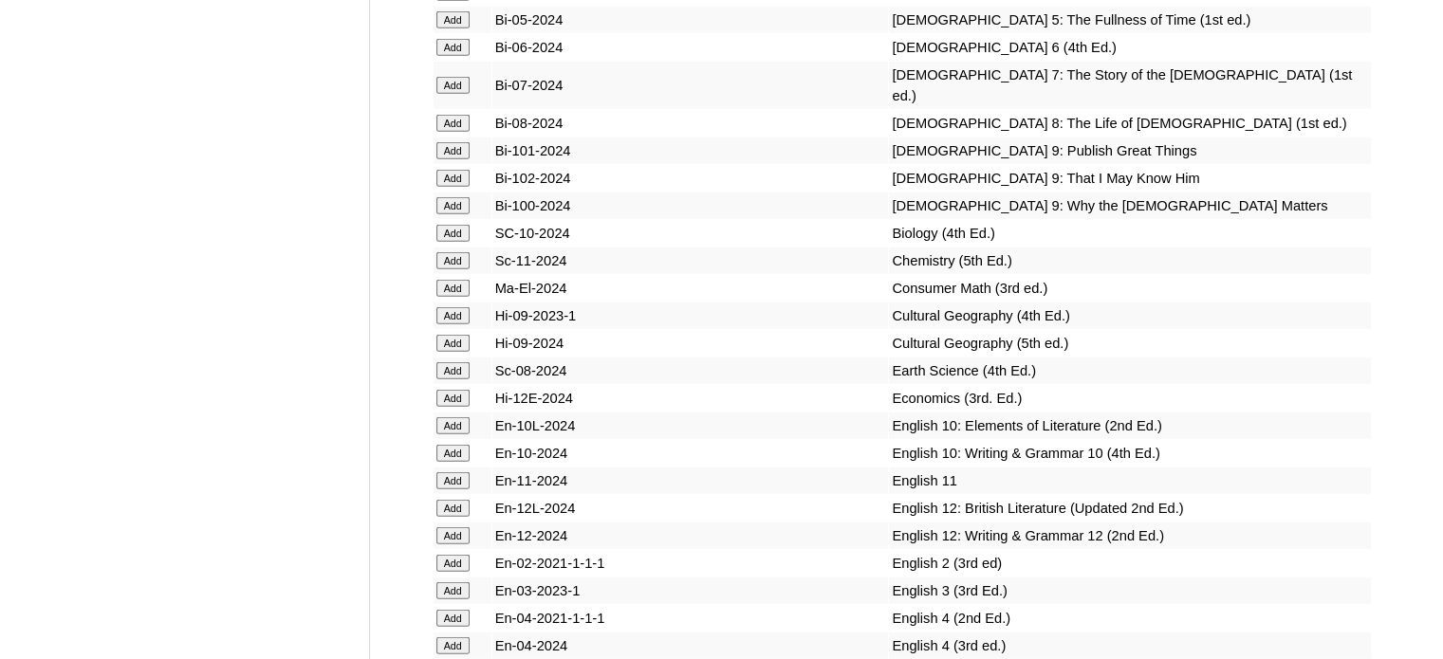
scroll to position [5027, 0]
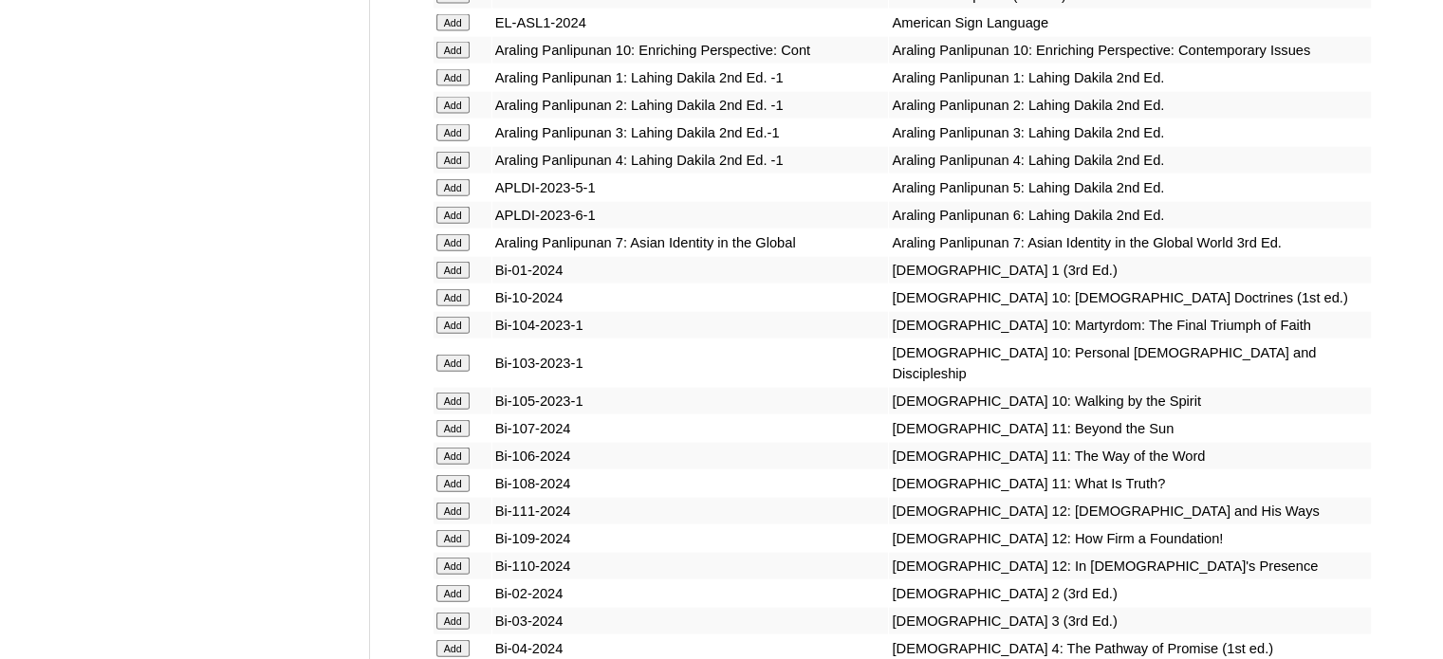
scroll to position [4363, 0]
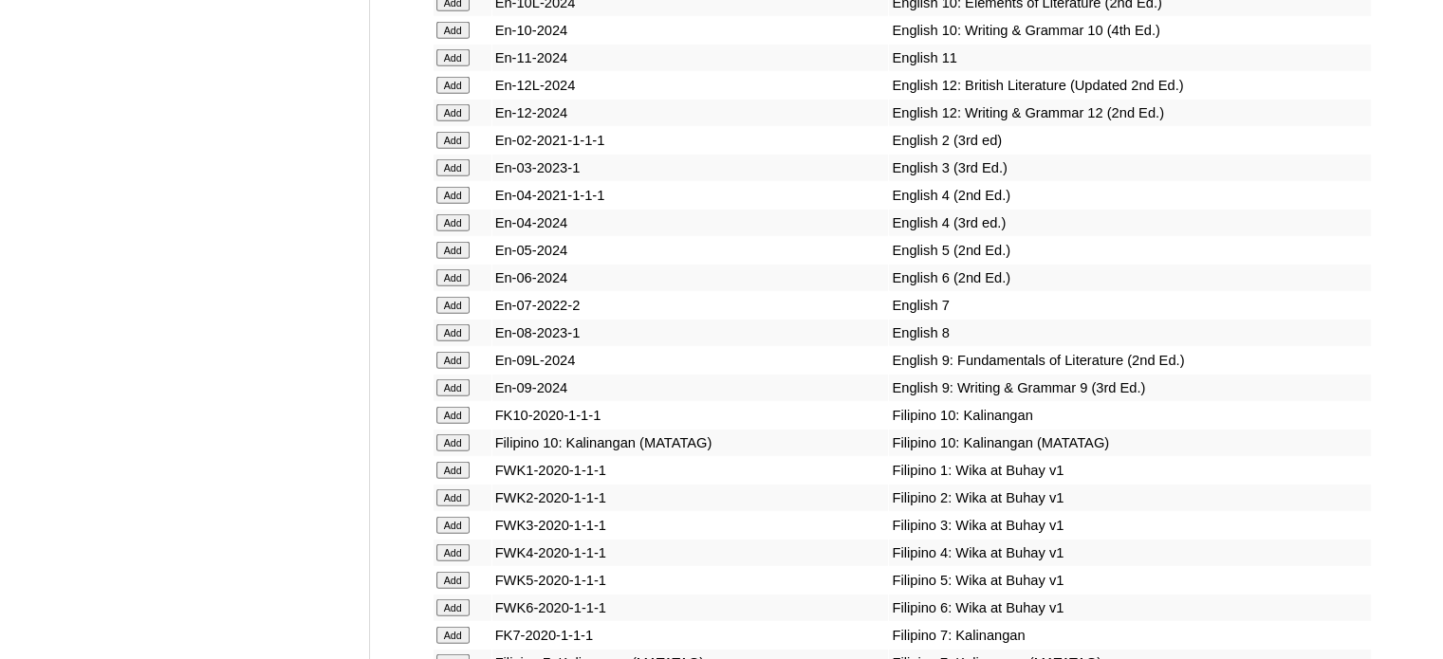
scroll to position [5501, 0]
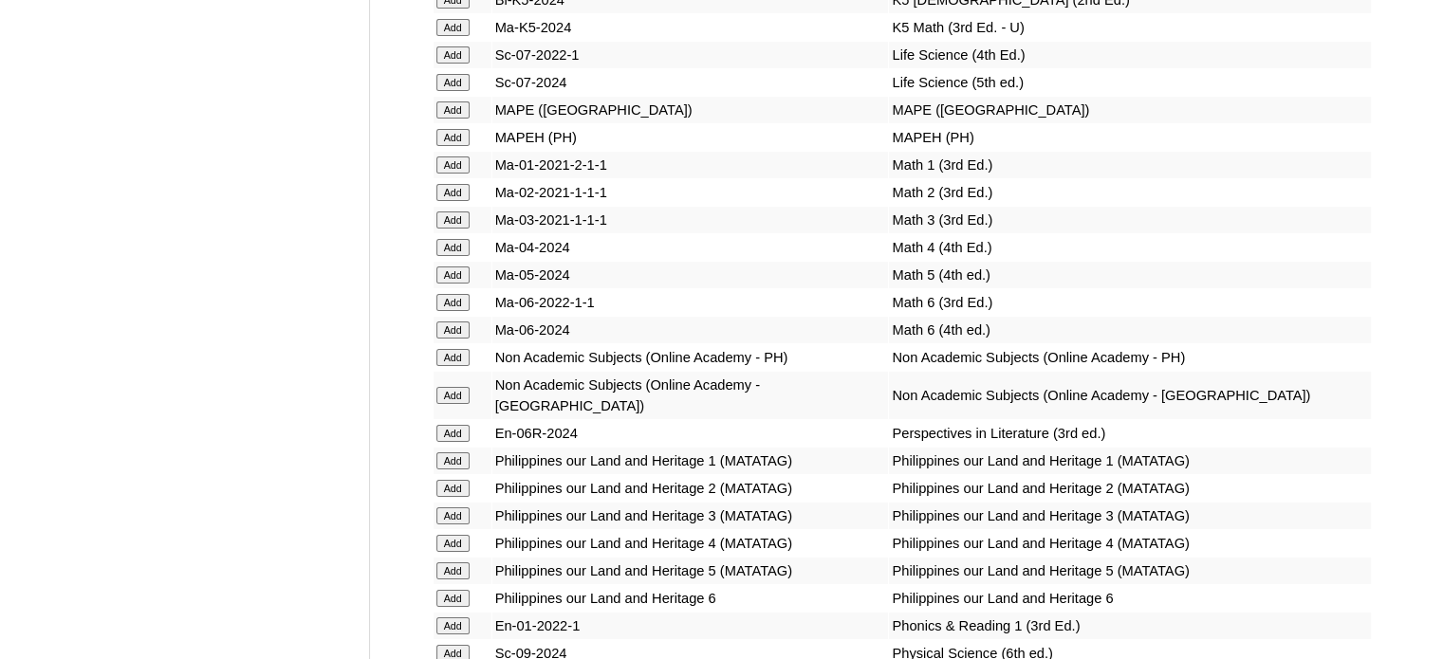
scroll to position [6829, 0]
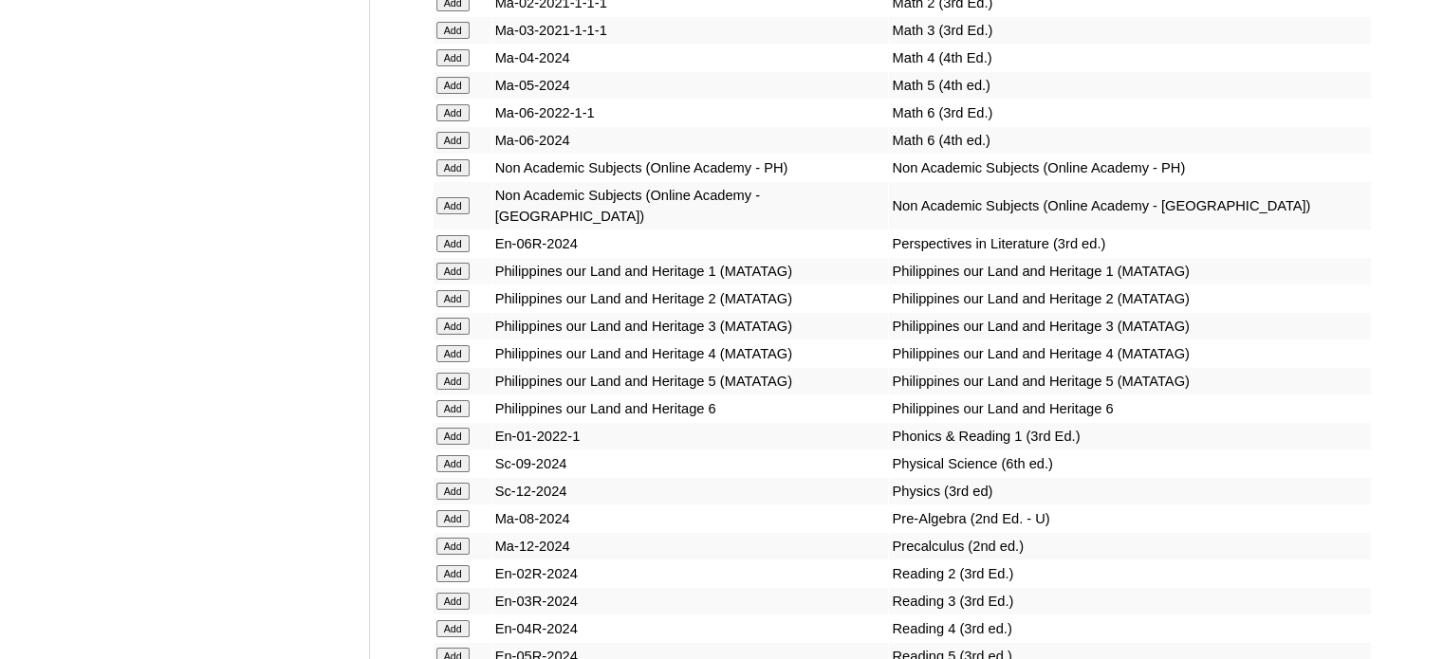
scroll to position [7019, 0]
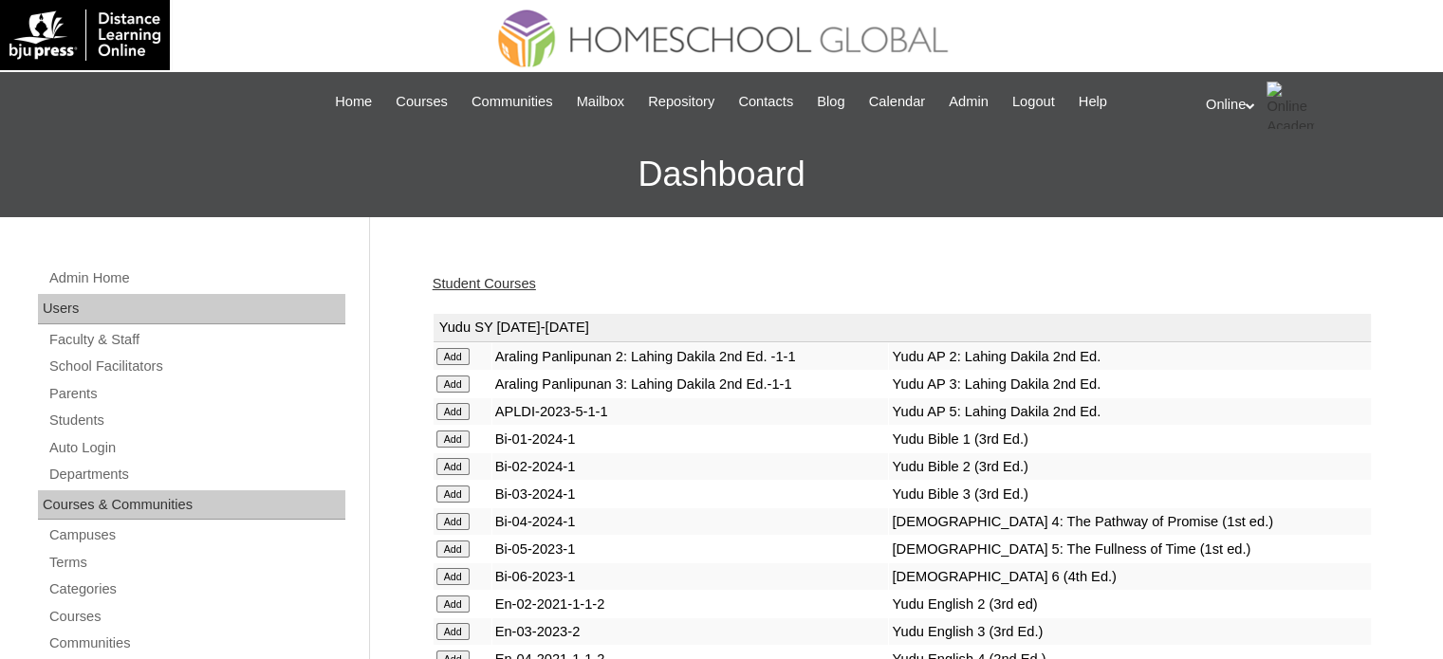
click at [517, 285] on link "Student Courses" at bounding box center [484, 283] width 103 height 15
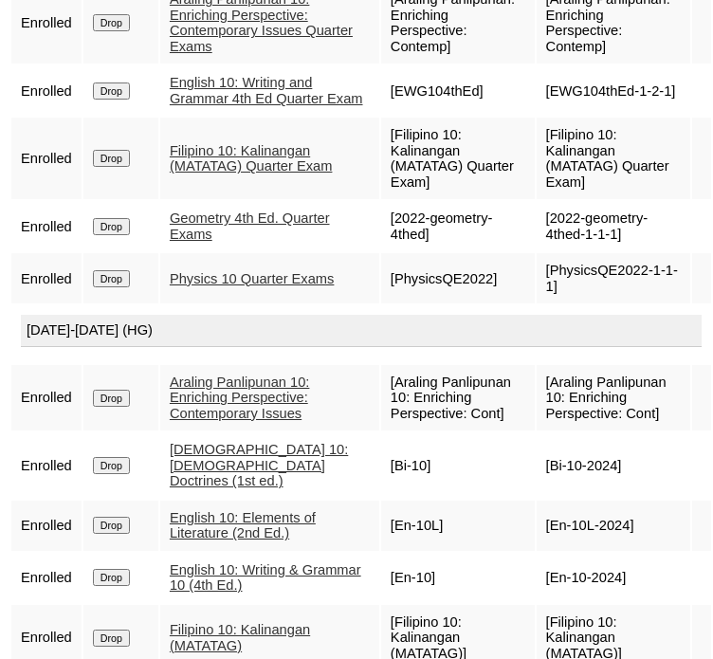
scroll to position [1679, 0]
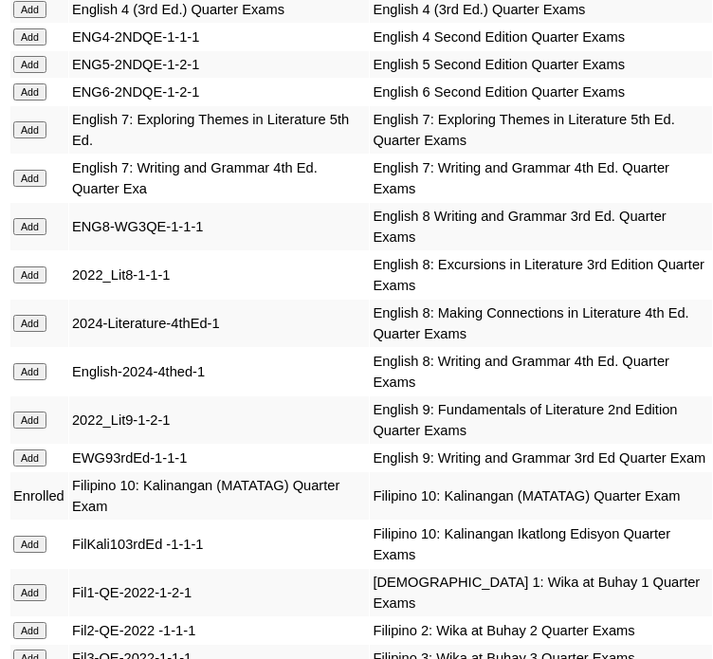
scroll to position [3532, 0]
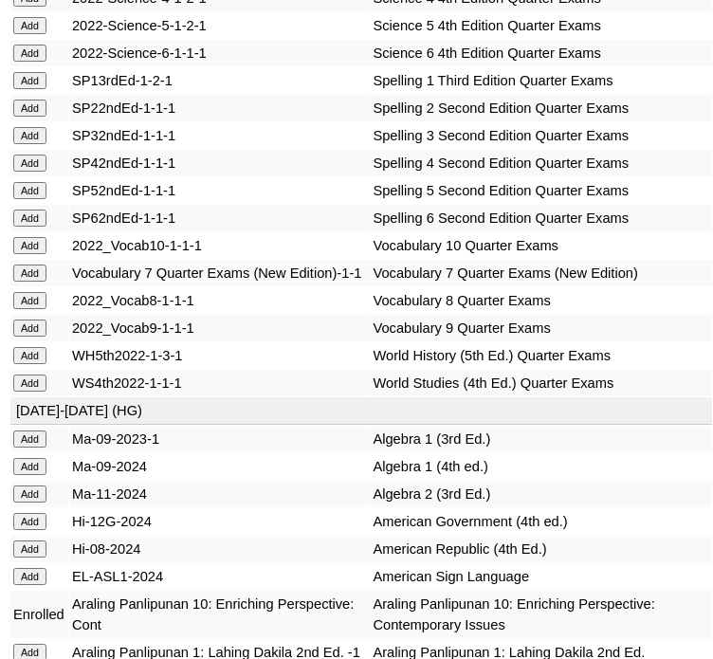
scroll to position [5998, 0]
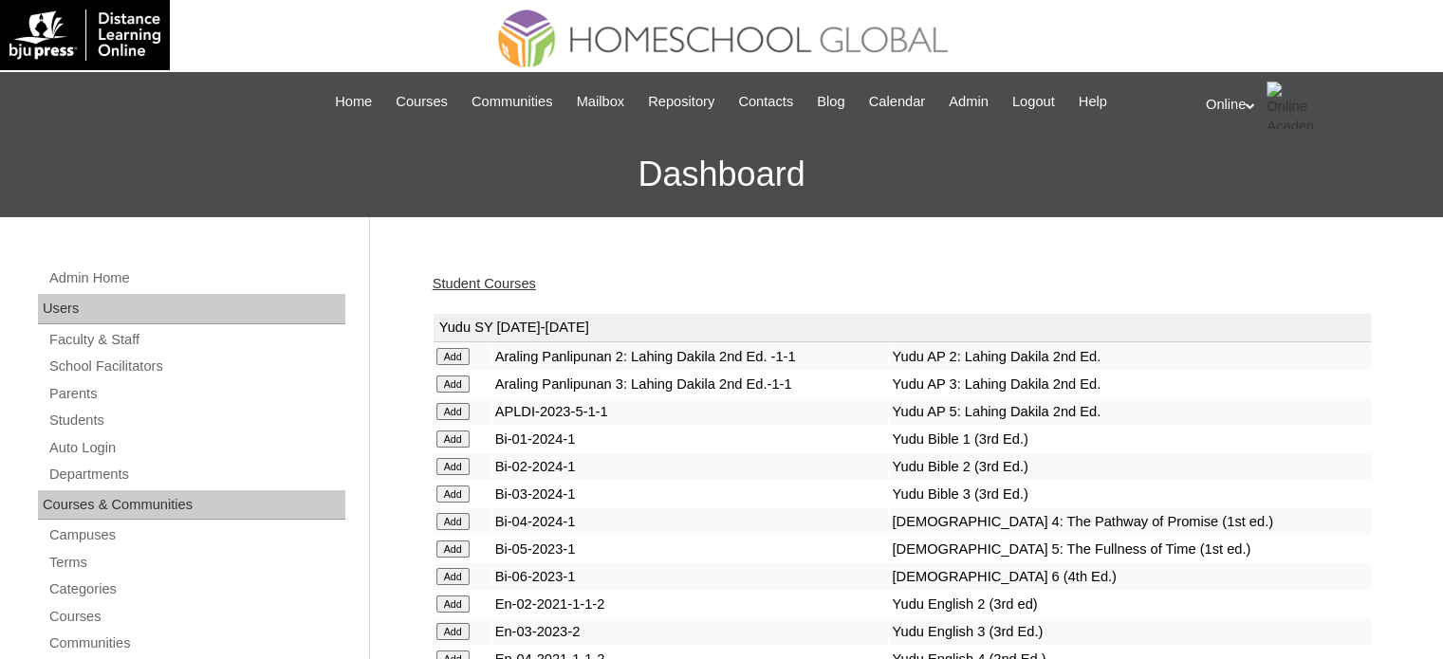
click at [535, 284] on link "Student Courses" at bounding box center [484, 283] width 103 height 15
